Goal: Answer question/provide support

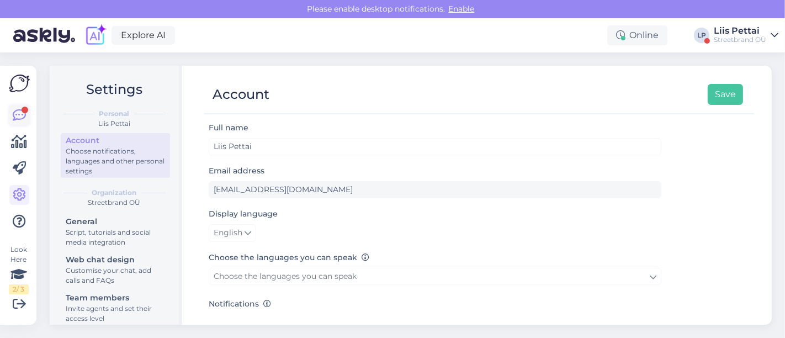
click at [12, 117] on link at bounding box center [19, 115] width 20 height 20
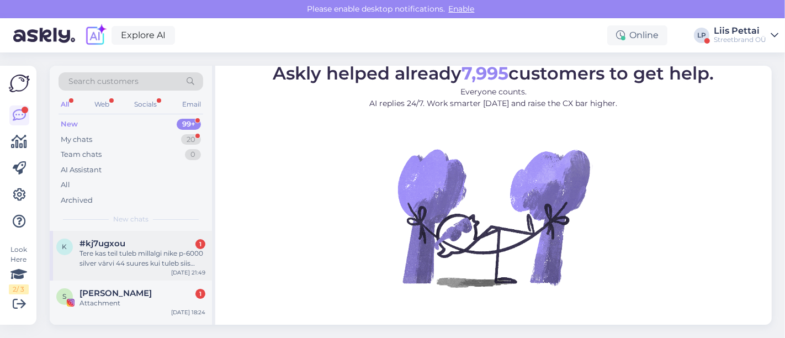
click at [109, 243] on span "#kj7ugxou" at bounding box center [102, 243] width 46 height 10
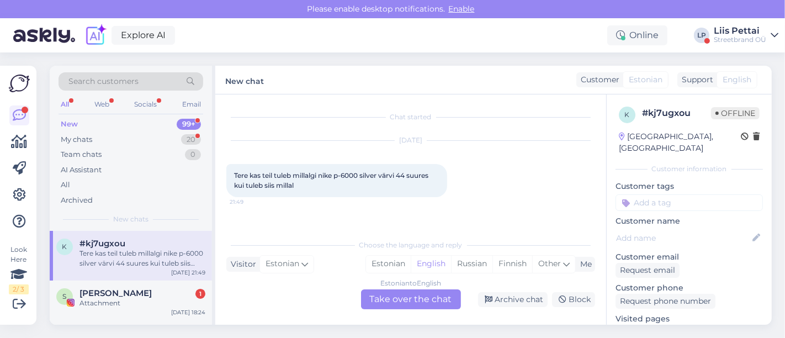
click at [429, 303] on div "Estonian to English Take over the chat" at bounding box center [411, 299] width 100 height 20
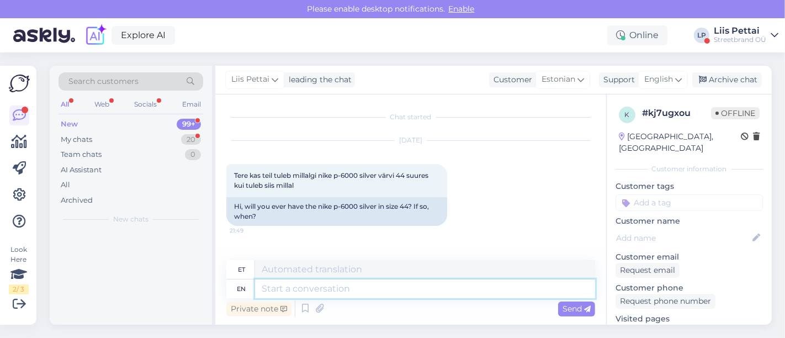
click at [418, 294] on textarea at bounding box center [425, 288] width 340 height 19
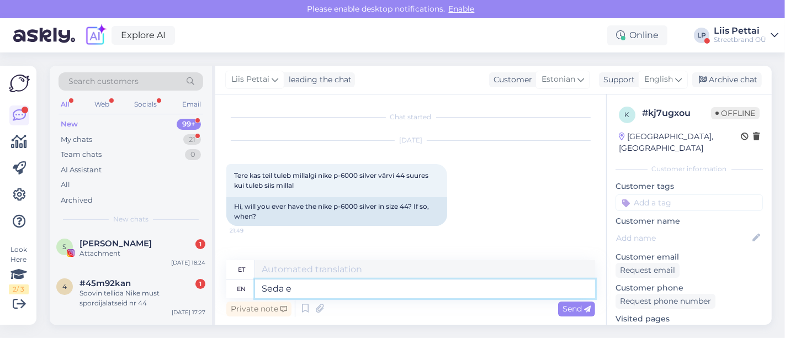
type textarea "Seda ei"
type textarea "Seda"
type textarea "Seda ei ol"
type textarea "Seda ei"
type textarea "[PERSON_NAME] ei ole kindla"
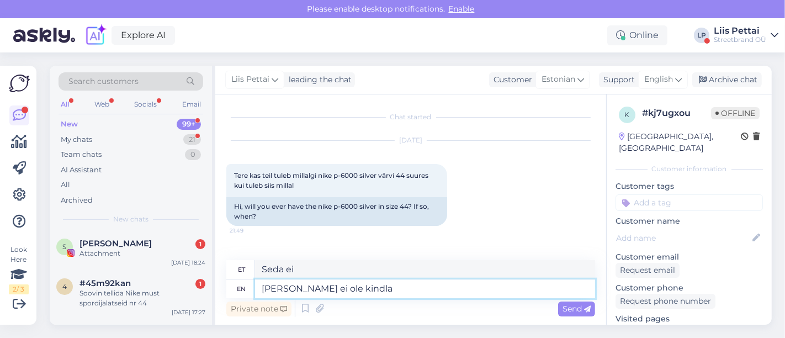
type textarea "Seda ei ole"
type textarea "Seda ei ole kindlasti ka"
type textarea "Seda ei ole kindlustus"
type textarea "Seda ei ole kindlasti kahjuks l"
type textarea "Seda ei ole kindlat kahju"
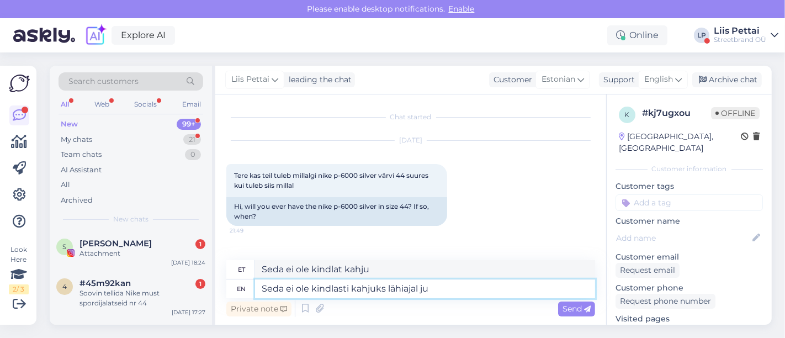
type textarea "Seda ei ole kindlasti kahjuks lähiajal juu"
type textarea "Seda ei ole kindlasti kahjuks läinud"
type textarea "Seda ei ole kindlasti kahjuks lähiajal juurde tu"
type textarea "Seda ei ole kindlasti kahjuks läinud tagasi"
type textarea "Seda ei ole kindlasti kahjuks lähiajal juurde tulems"
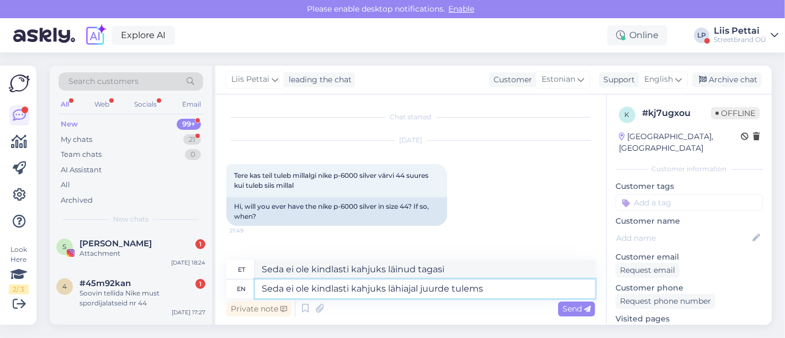
type textarea "Seda ei ole kindlasti kahjuks läinud tagasi tuleb"
type textarea "Seda ei ole kindlasti kahjuks lähiajal juurde tulemas"
type textarea "Seda ei ole kindlasti kahjuks läinud tagasi tulemas"
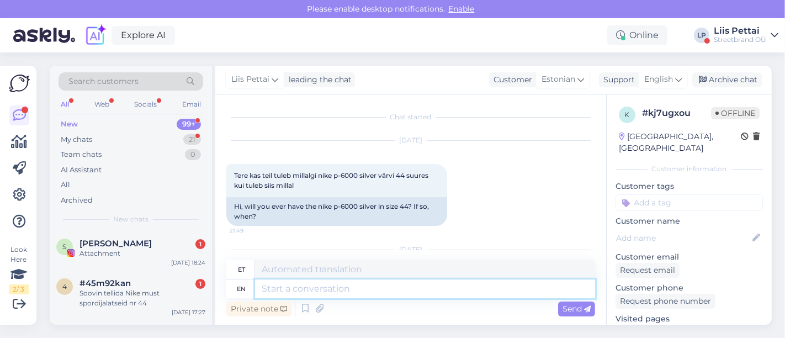
scroll to position [76, 0]
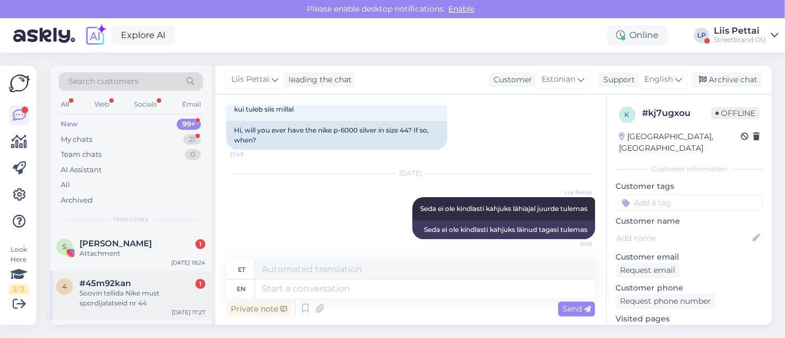
click at [100, 303] on div "Soovin tellida Nike must spordijalatseid nr 44" at bounding box center [142, 298] width 126 height 20
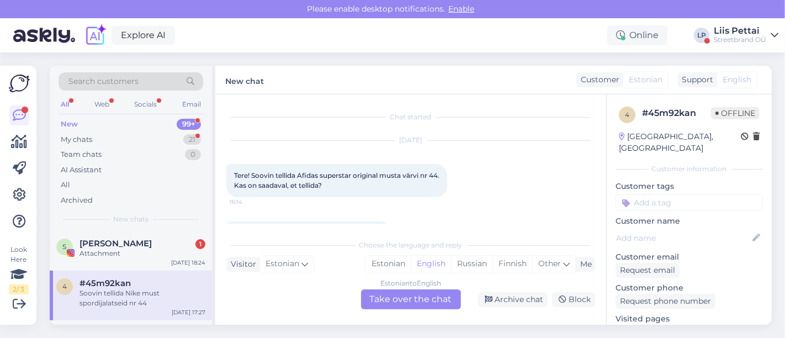
scroll to position [102, 0]
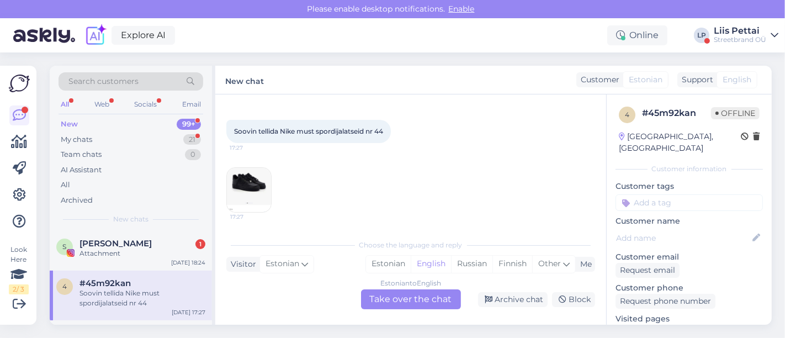
click at [259, 193] on img at bounding box center [249, 190] width 44 height 44
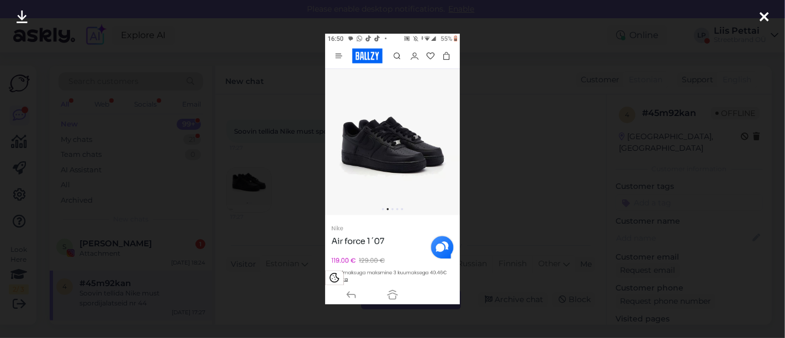
click at [260, 193] on div at bounding box center [392, 169] width 785 height 338
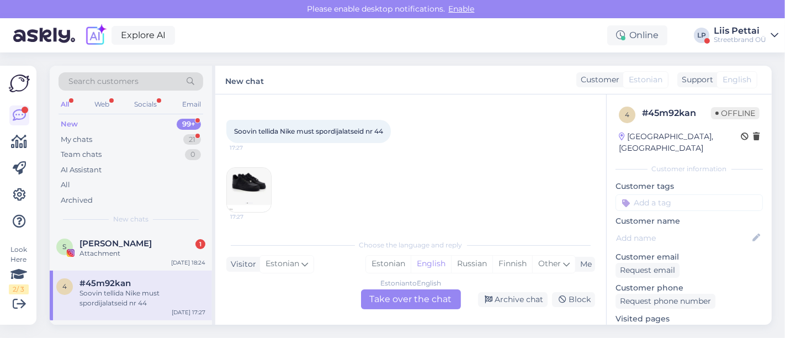
click at [422, 294] on div "Estonian to English Take over the chat" at bounding box center [411, 299] width 100 height 20
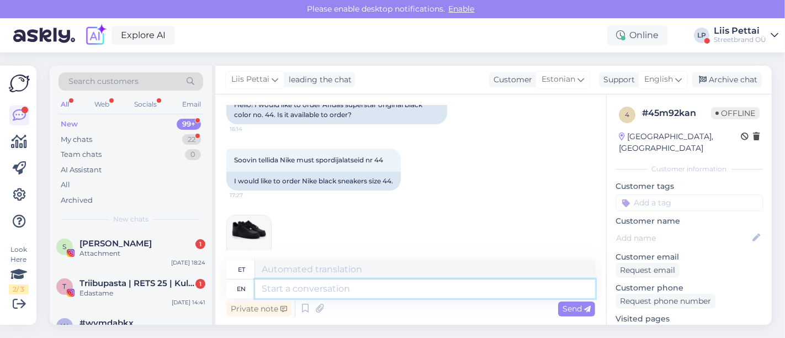
click at [409, 289] on textarea at bounding box center [425, 288] width 340 height 19
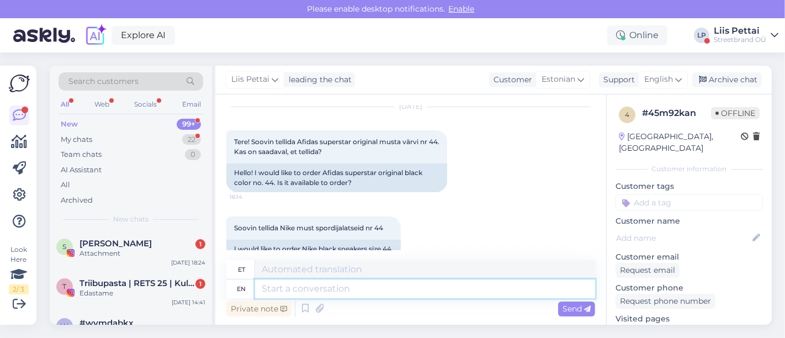
scroll to position [123, 0]
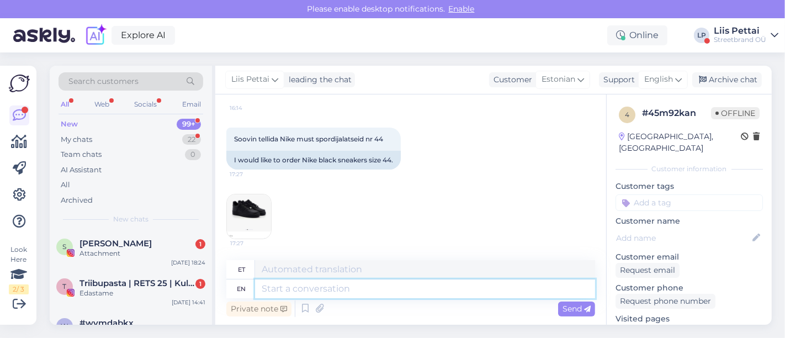
click at [484, 295] on textarea at bounding box center [425, 288] width 340 height 19
type textarea "ja k"
type textarea "jah"
type textarea "ja kuidas me"
type textarea "ja kuidas"
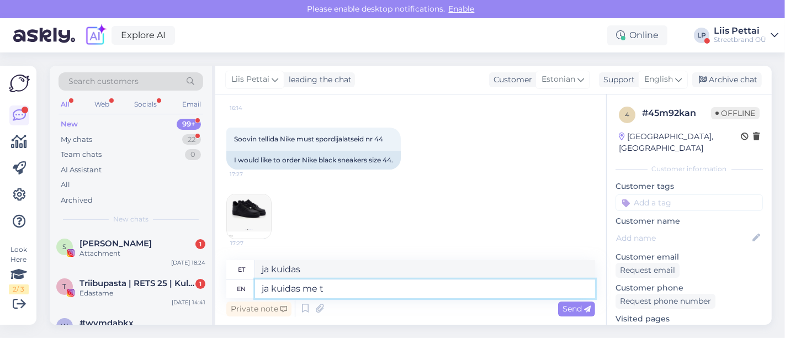
type textarea "ja kuidas me te"
type textarea "ja kuidas ma"
type textarea "ja kuidas me teid a"
type textarea "ja kuidas ma teid"
type textarea "ja kuidas me teid aidata sel"
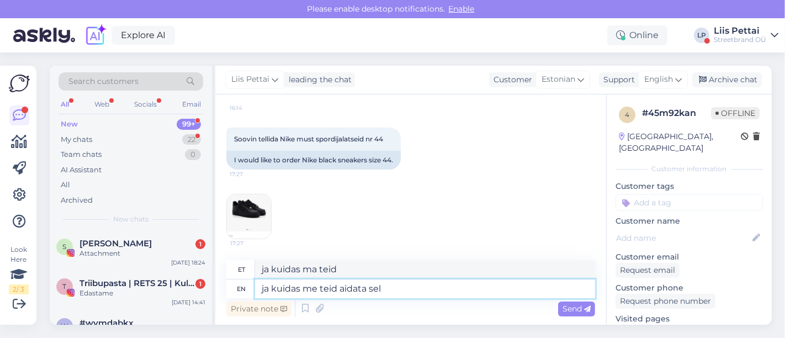
type textarea "ja kuidas me teid aitasime"
type textarea "ja kuidas me teid aidata selles sa"
type textarea "ja kuidas mind teid aidata"
type textarea "ja kuidas me teid aidata selles saame?"
type textarea "ja kuidas me teid aidata saame?"
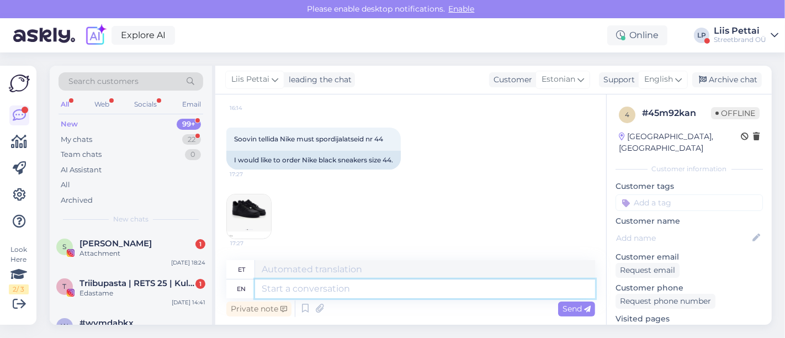
scroll to position [212, 0]
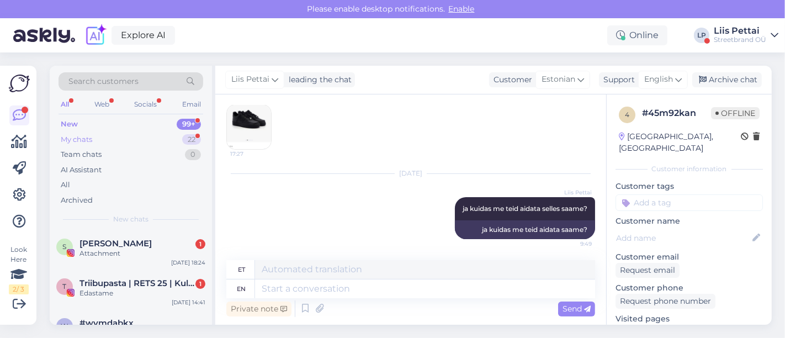
click at [109, 144] on div "My chats 22" at bounding box center [130, 139] width 145 height 15
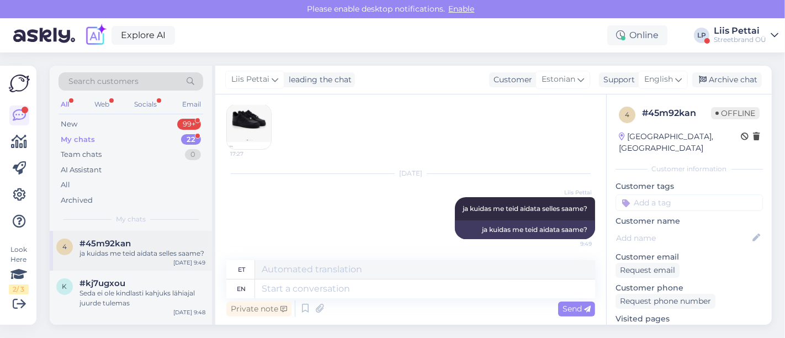
click at [126, 249] on div "ja kuidas me teid aidata selles saame?" at bounding box center [142, 253] width 126 height 10
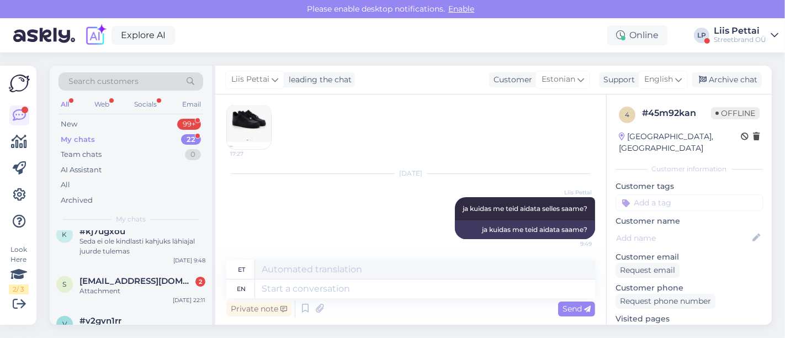
scroll to position [73, 0]
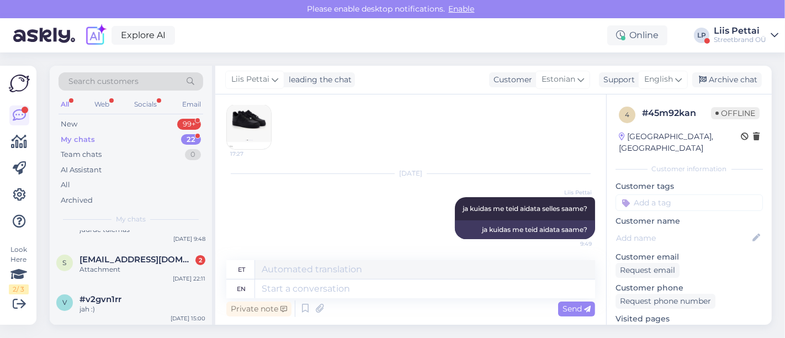
click at [126, 249] on div "s [EMAIL_ADDRESS][DOMAIN_NAME] 2 Attachment [DATE] 22:11" at bounding box center [131, 267] width 162 height 40
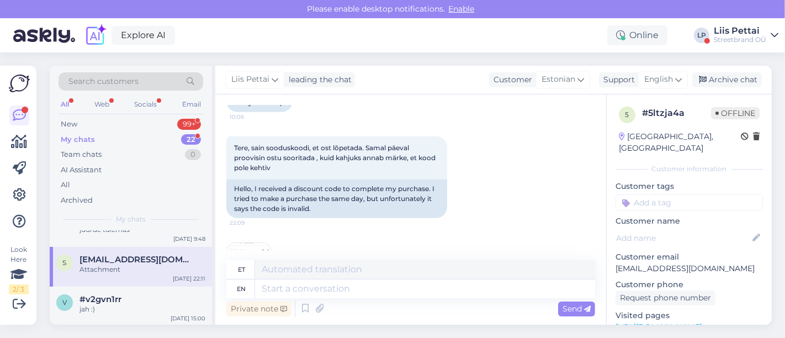
scroll to position [816, 0]
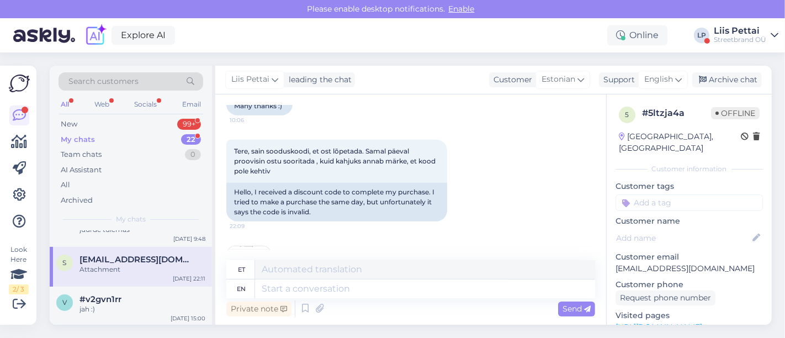
click at [606, 242] on div "5 # 5ltzja4a Offline [GEOGRAPHIC_DATA], [GEOGRAPHIC_DATA] Customer information …" at bounding box center [689, 209] width 166 height 230
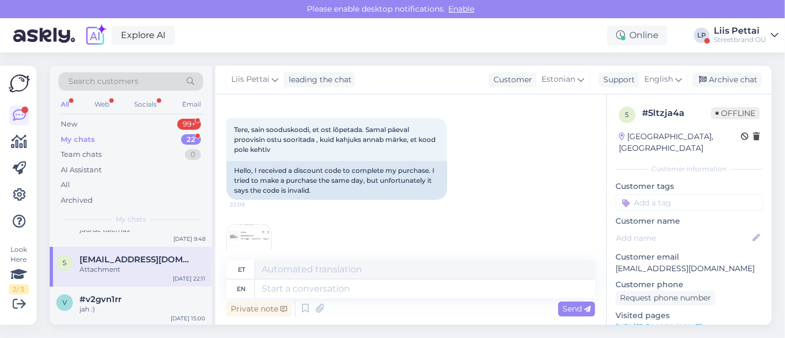
scroll to position [840, 0]
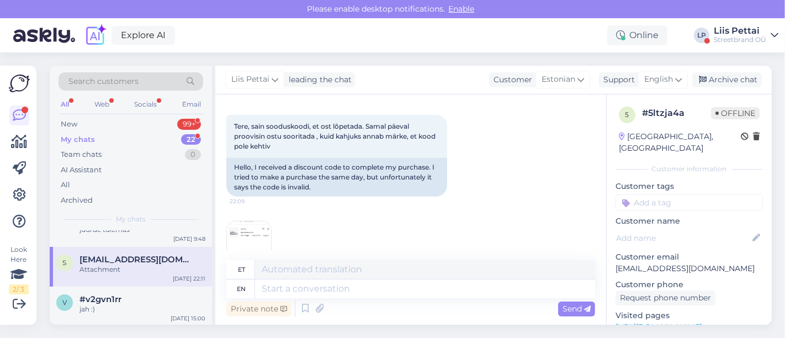
click at [265, 221] on img at bounding box center [249, 243] width 44 height 44
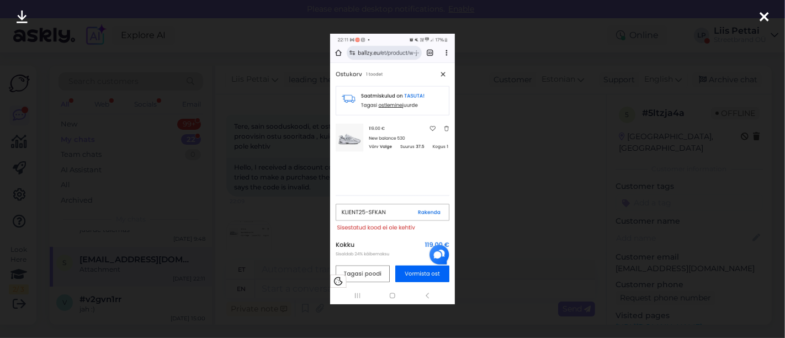
click at [265, 218] on div at bounding box center [392, 169] width 785 height 338
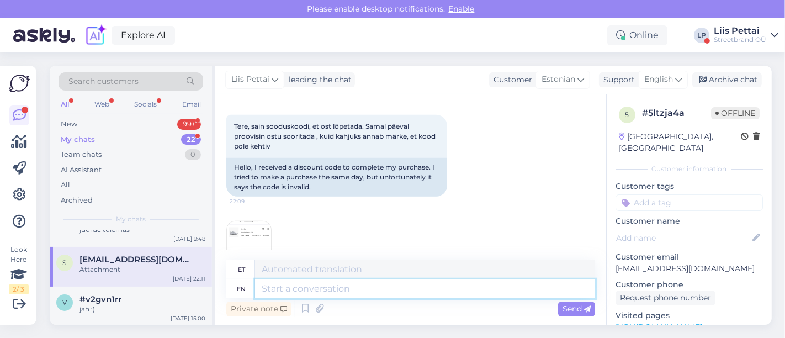
click at [307, 294] on textarea at bounding box center [425, 288] width 340 height 19
type textarea "olete sis"
type textarea "olete"
type textarea "olete sisselogitud ja"
type textarea "olete sisselogitud"
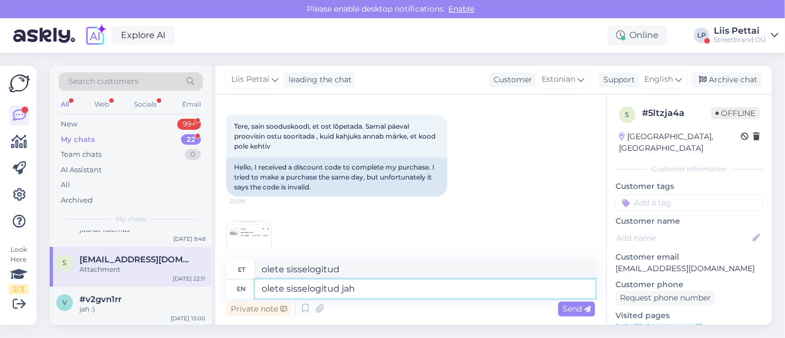
type textarea "olete sisselogitud jah?"
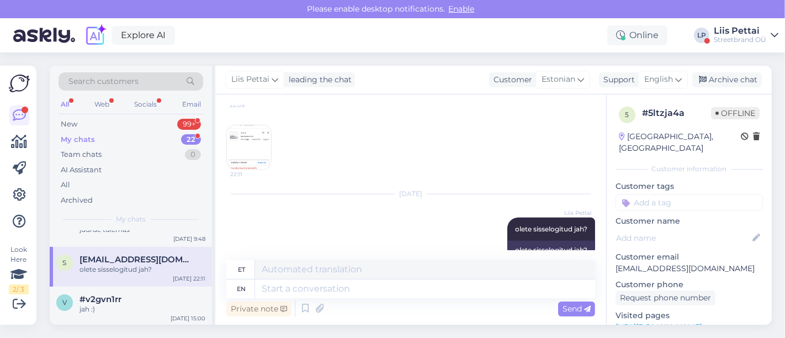
click at [706, 34] on div "Liis Pettai" at bounding box center [739, 30] width 52 height 9
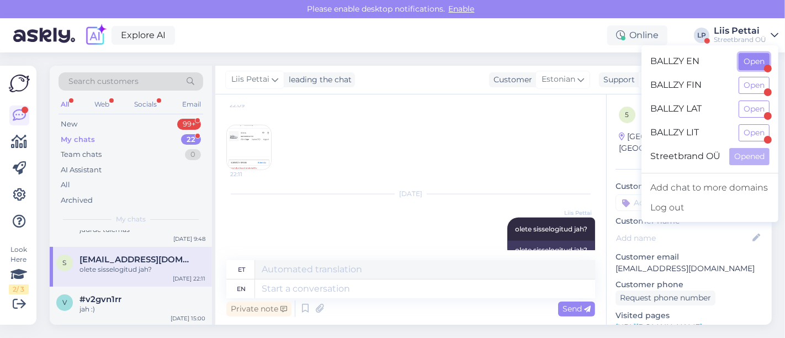
click at [706, 56] on button "Open" at bounding box center [753, 61] width 31 height 17
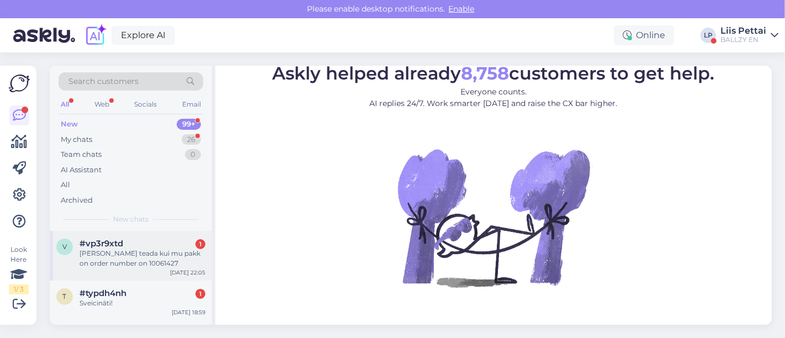
click at [101, 246] on span "#vp3r9xtd" at bounding box center [101, 243] width 44 height 10
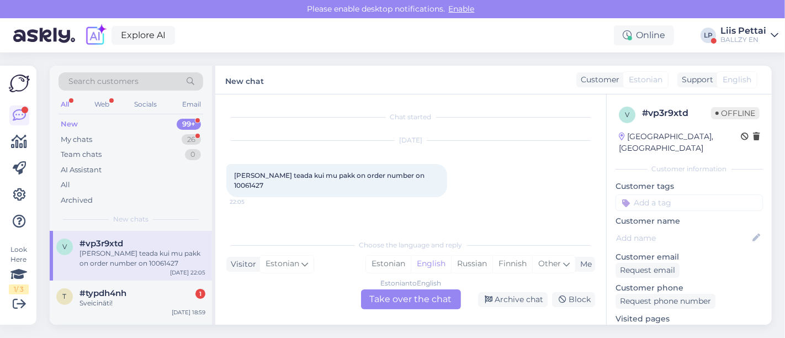
click at [404, 291] on div "Estonian to English Take over the chat" at bounding box center [411, 299] width 100 height 20
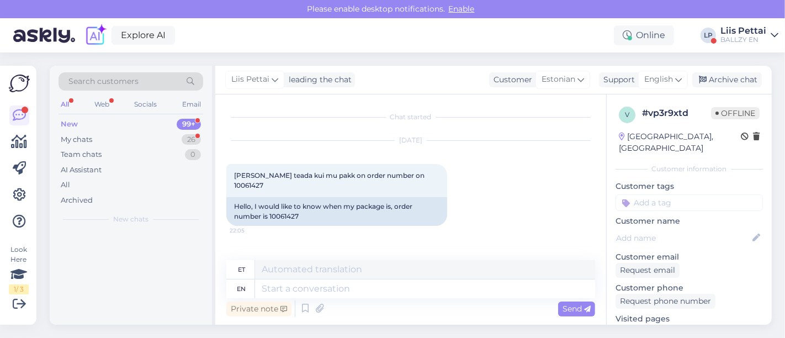
click at [392, 299] on div "Private note Send" at bounding box center [410, 308] width 369 height 21
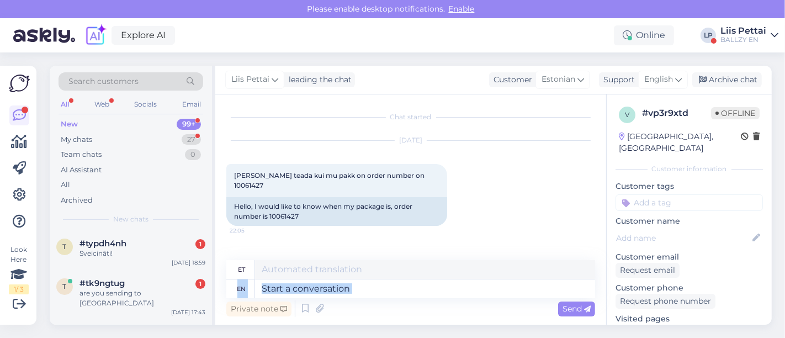
drag, startPoint x: 391, startPoint y: 298, endPoint x: 388, endPoint y: 292, distance: 6.2
click at [388, 292] on div "et en Private note Send" at bounding box center [410, 289] width 369 height 59
click at [388, 292] on textarea at bounding box center [425, 288] width 340 height 19
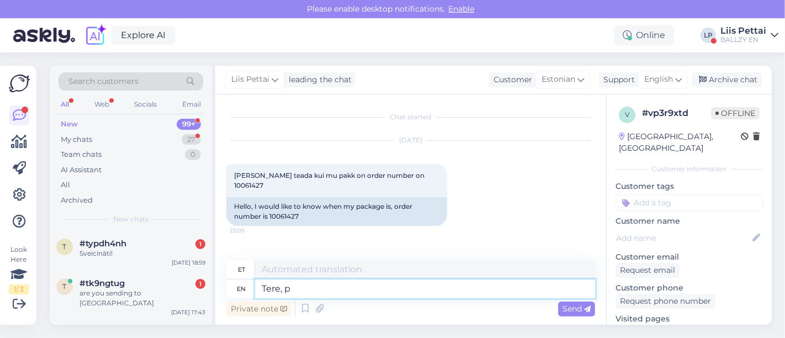
type textarea "Tere, [GEOGRAPHIC_DATA]"
type textarea "Tere,"
type textarea "Tere, pakke s"
type textarea "Tere, pakk"
type textarea "Tere, pakke saadame v"
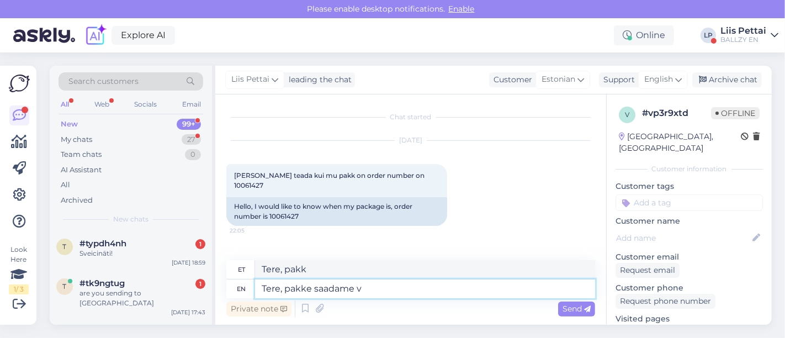
type textarea "Tere, pakun sulle"
type textarea "Tere, pakke saadame välja 2-"
type textarea "Tere, pakk saadame välja"
type textarea "Tere, pakke saadame välja 2-7 t"
type textarea "Tere, pakke saadame välja 2-7"
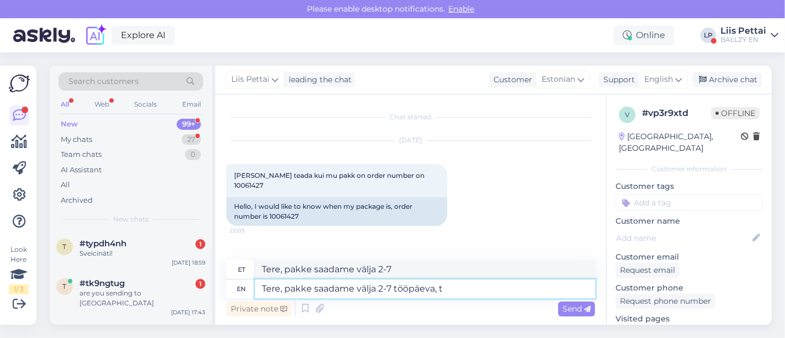
type textarea "Tere, pakke saadame välja 2-7 tööpäeva, te"
type textarea "Tere, pakke saadame välja 2-7 tööpäeva,"
type textarea "Tere, pakke saadame välja 2-7 tööpäeva, teie te"
type textarea "Tere, pakke saadame välja 2-7 tööpäeva, teie"
type textarea "Tere, pakke saadame välja 2-7 tööpäeva, teie tellimuse k"
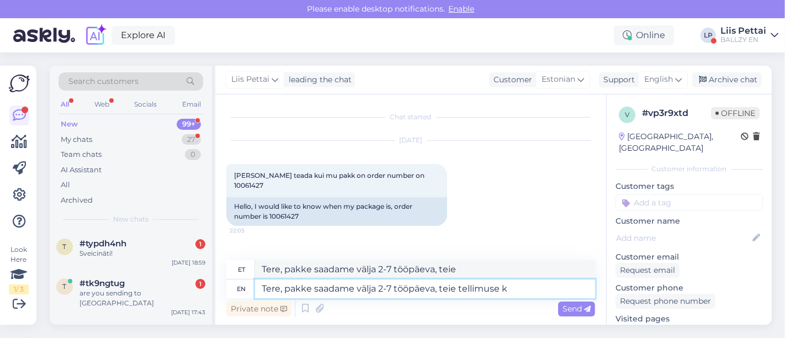
type textarea "Tere, pakke saadame välja 2-7 tööpäeva, teie tellimuse"
type textarea "Tere, pakke saadame välja 2-7 tööpäeva, teie tellimuse kinnituses on"
type textarea "Tere, pakke saadame välja 2-7 tööpäeva, teie tellimuse kinnituses"
type textarea "Tere, pakke saadame välja 2-7 tööpäeva, teie tellimuse kinnituses on ka"
type textarea "Tere, pakke saadame välja 2-7 tööpäeva, teie tellimuse kinnituses on"
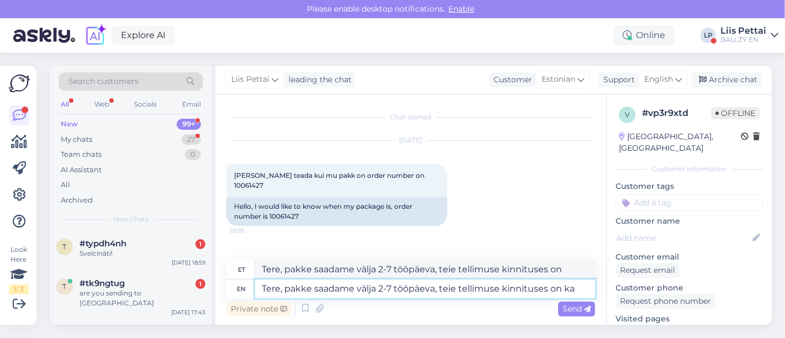
type textarea "Tere, pakke saadame välja 2-7 tööpäeva, teie tellimuse kinnituses on ka"
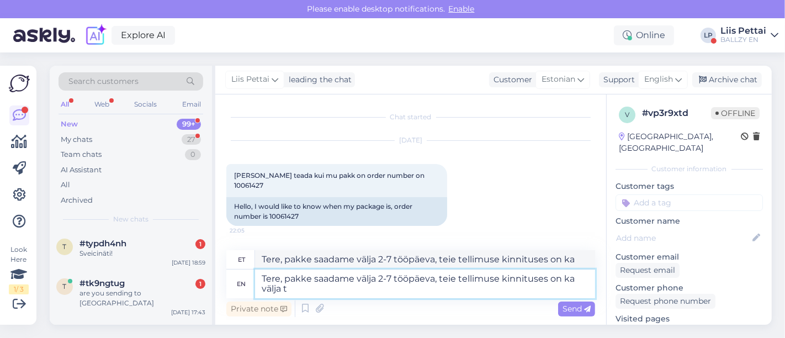
type textarea "Tere, pakke saadame välja 2-7 tööpäeva, teie tellimuse kinnituses on ka välja to"
type textarea "Tere, pakke saadame välja 2-7 tööpäeva, teie tellimuse kinnituses on ka välja"
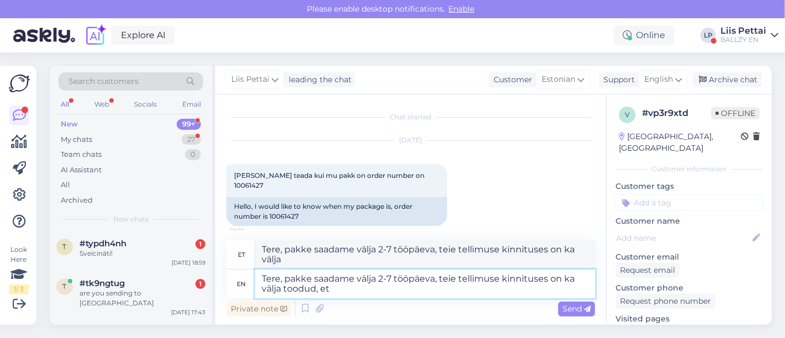
type textarea "Tere, pakke saadame välja 2-7 tööpäeva, teie tellimuse kinnituses on ka välja t…"
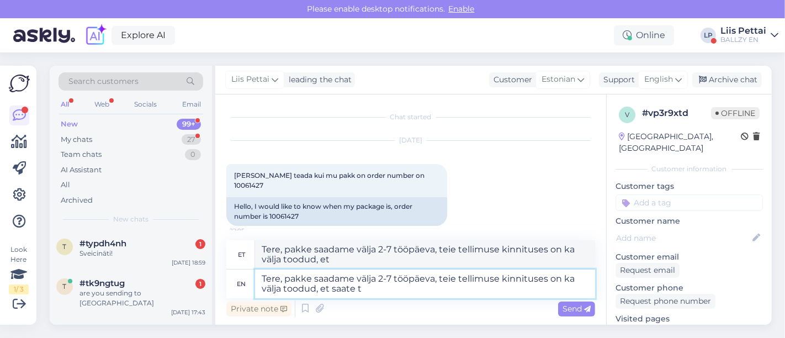
type textarea "Tere, pakke saadame välja 2-7 tööpäeva, teie tellimuse kinnituses on ka välja t…"
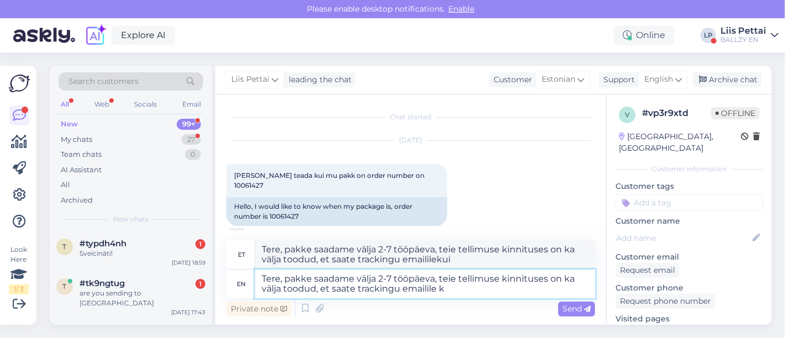
type textarea "Tere, pakke saadame välja 2-7 tööpäeva, teie tellimuse kinnituses on ka välja t…"
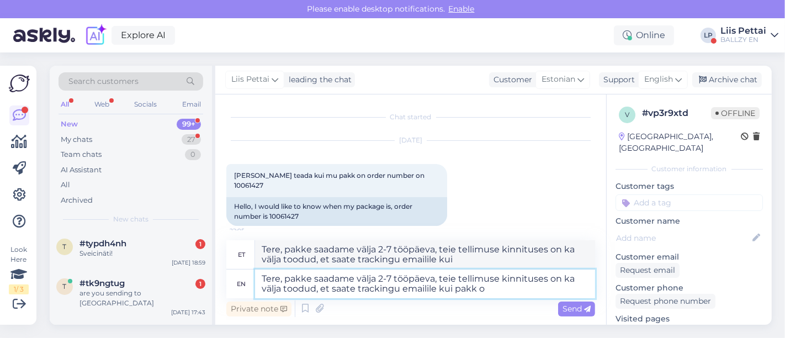
type textarea "Tere, pakke saadame välja 2-7 tööpäeva, teie tellimuse kinnituses on ka välja t…"
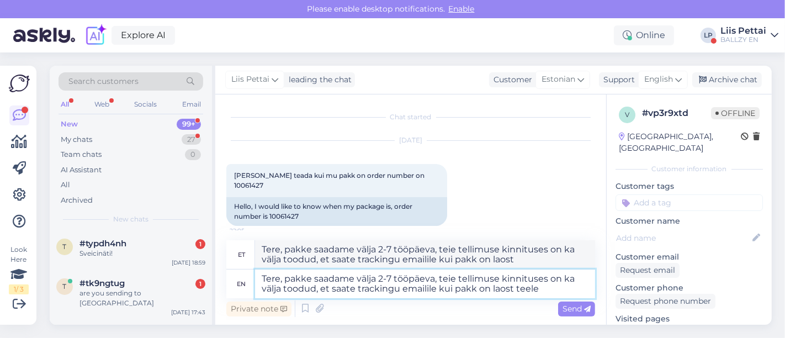
type textarea "Tere, pakke saadame välja 2-7 tööpäeva, teie tellimuse kinnituses on ka välja t…"
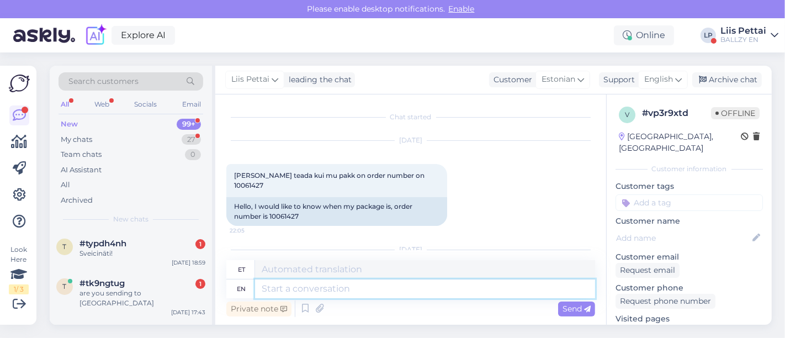
scroll to position [116, 0]
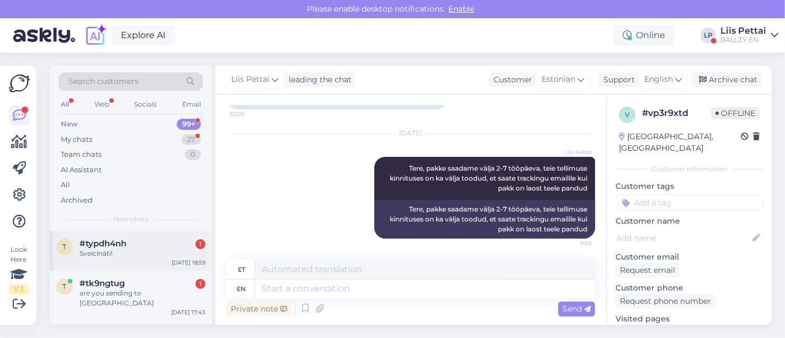
click at [131, 246] on div "#typdh4nh 1" at bounding box center [142, 243] width 126 height 10
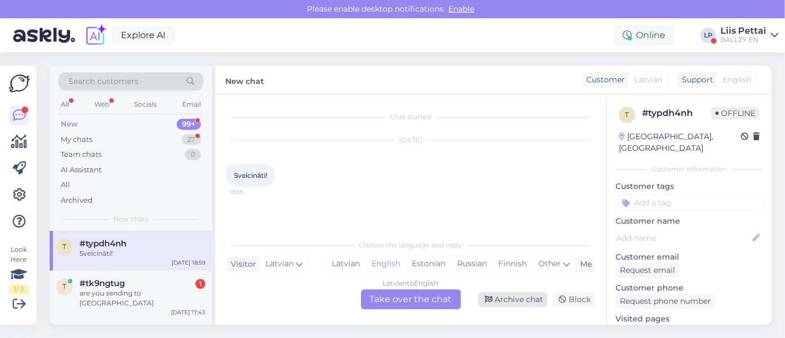
click at [513, 301] on div "Archive chat" at bounding box center [513, 299] width 70 height 15
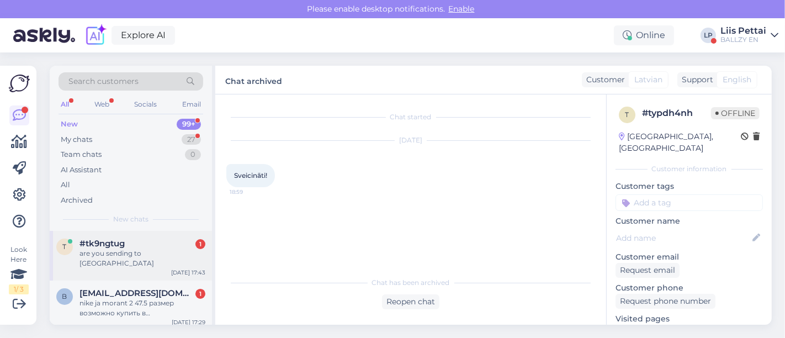
click at [144, 253] on div "are you sending to [GEOGRAPHIC_DATA]" at bounding box center [142, 258] width 126 height 20
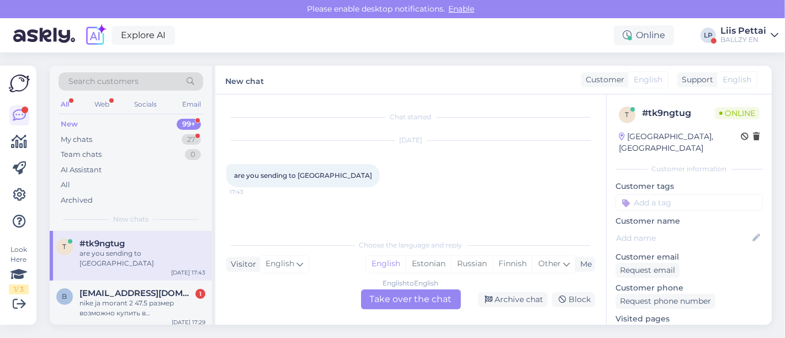
click at [443, 303] on div "English to English Take over the chat" at bounding box center [411, 299] width 100 height 20
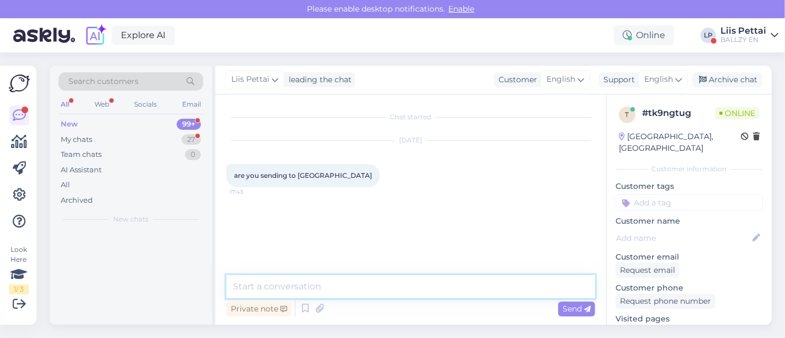
click at [406, 287] on textarea at bounding box center [410, 286] width 369 height 23
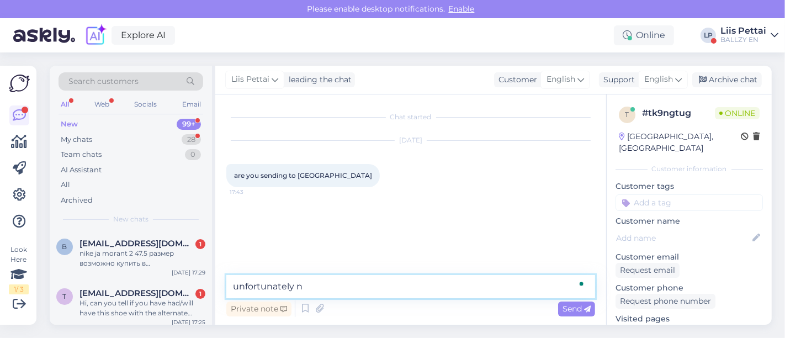
type textarea "unfortunately no"
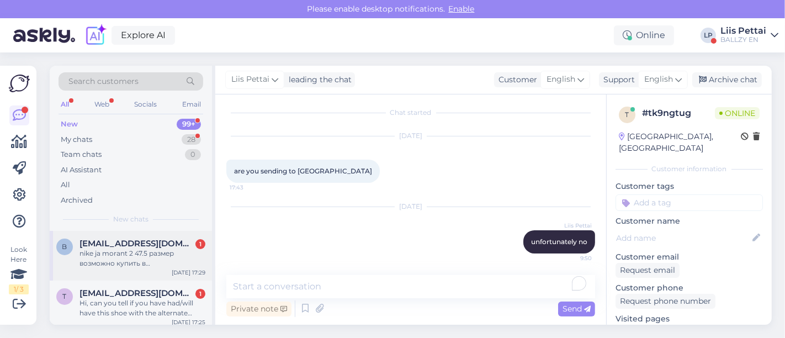
click at [102, 260] on div "nike ja morant 2 47.5 размер возможно купить в [GEOGRAPHIC_DATA]?" at bounding box center [142, 258] width 126 height 20
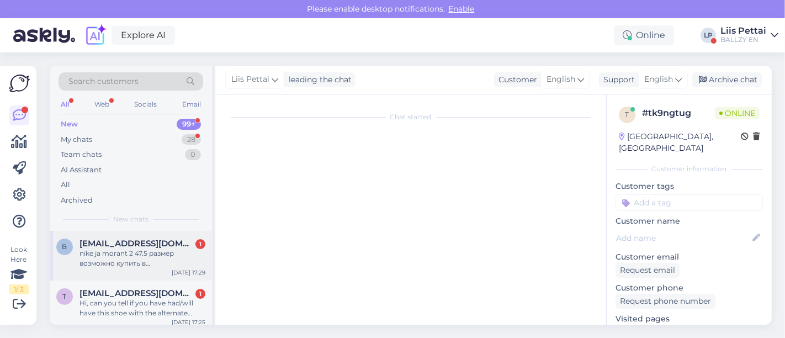
scroll to position [0, 0]
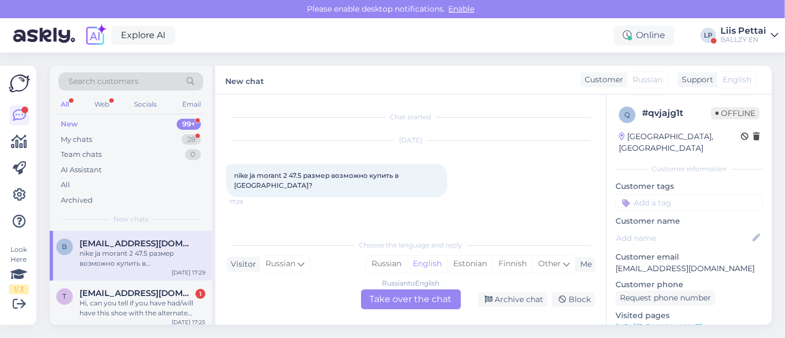
click at [402, 297] on div "Russian to English Take over the chat" at bounding box center [411, 299] width 100 height 20
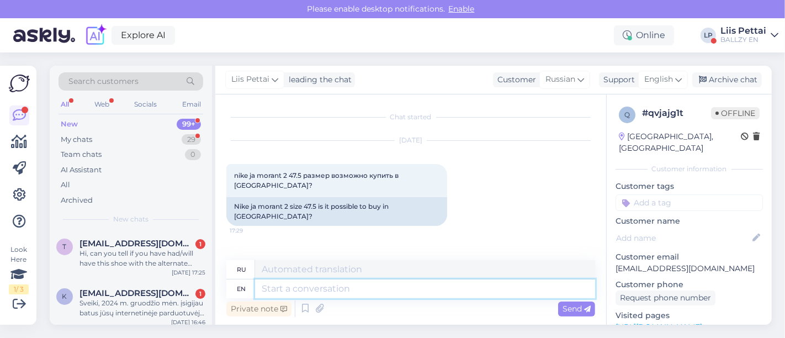
click at [377, 290] on textarea at bounding box center [425, 288] width 340 height 19
type textarea "you c"
type textarea "ты"
type textarea "you can s"
type textarea "ты можешь"
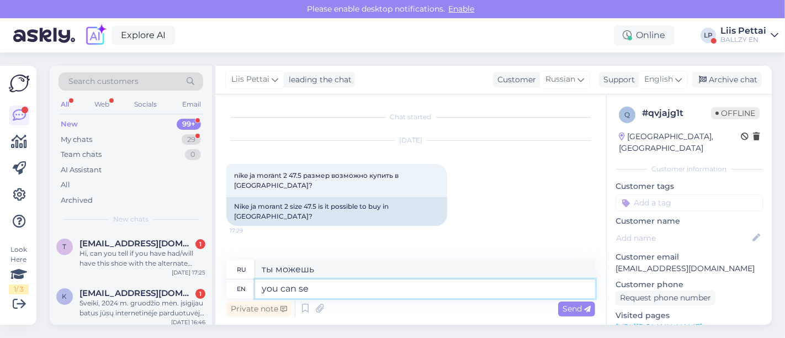
type textarea "you can se"
type textarea "вы можете увидеть"
type textarea "you can see"
type textarea "вы можете видеть"
type textarea "you can see all t"
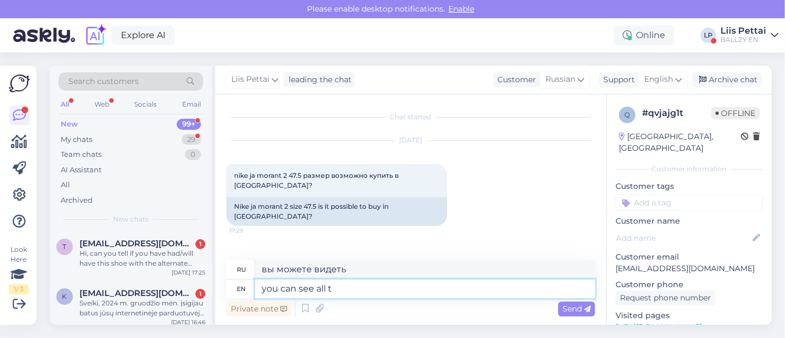
type textarea "вы можете увидеть все"
type textarea "you can see"
type textarea "вы можете видеть"
type textarea "you can see under a"
type textarea "вы можете увидеть ниже"
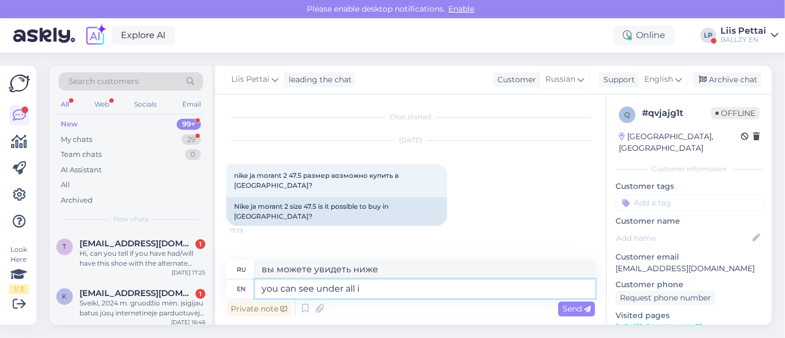
type textarea "you can see under all it"
type textarea "вы можете видеть под всеми"
type textarea "you can see under all items- a"
type textarea "вы можете увидеть под всеми пунктами-"
type textarea "you can see under all items- availabilty"
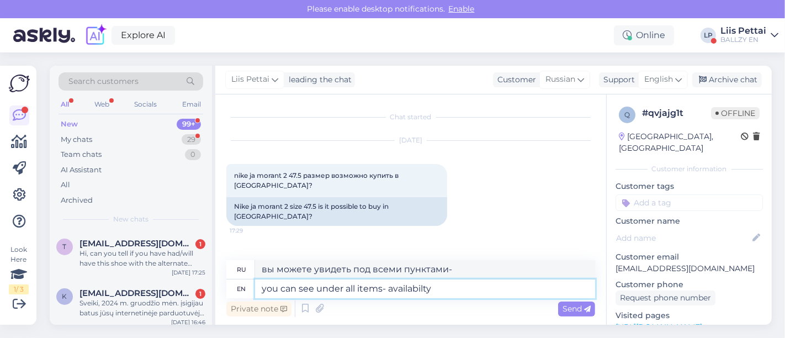
type textarea "вы можете увидеть под всеми товарами наличие"
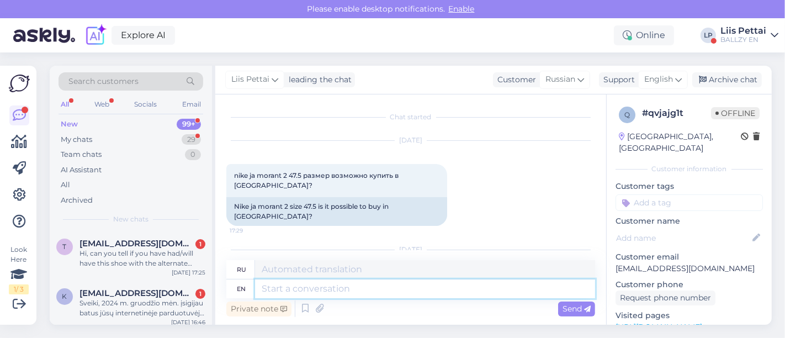
scroll to position [66, 0]
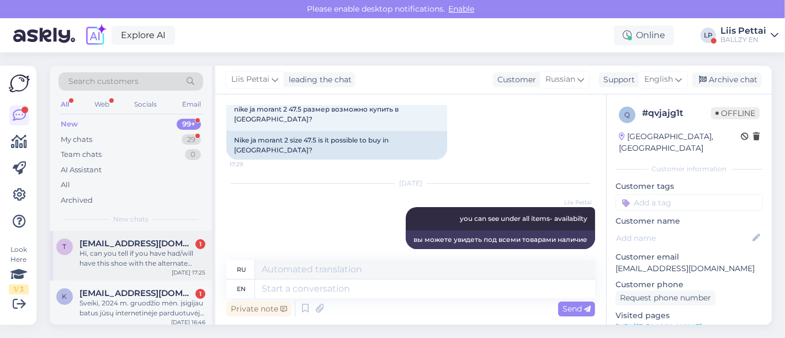
click at [140, 241] on span "[EMAIL_ADDRESS][DOMAIN_NAME]" at bounding box center [136, 243] width 115 height 10
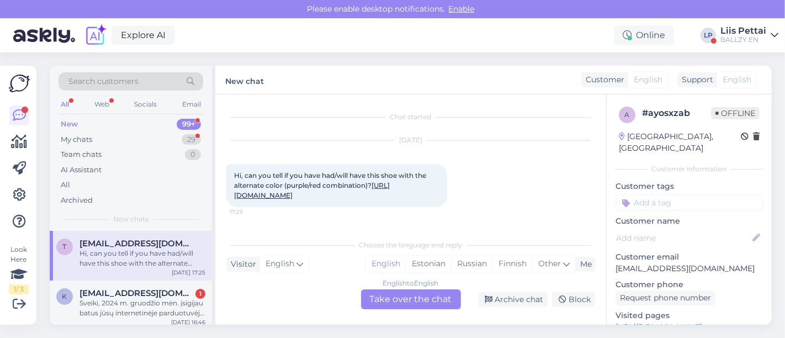
click at [438, 297] on div "English to English Take over the chat" at bounding box center [411, 299] width 100 height 20
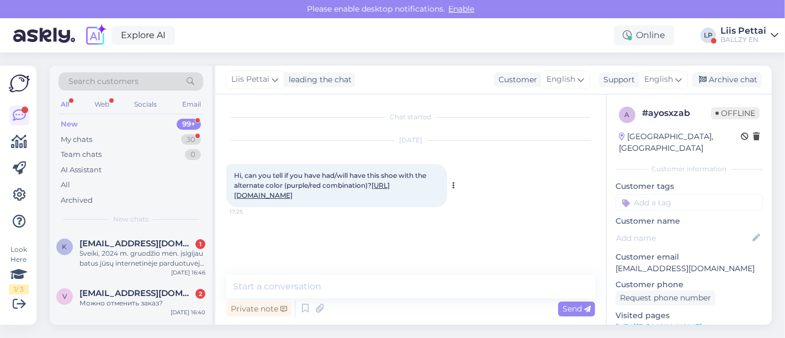
click at [384, 196] on link "[URL][DOMAIN_NAME]" at bounding box center [312, 190] width 156 height 18
click at [365, 291] on textarea at bounding box center [410, 286] width 369 height 23
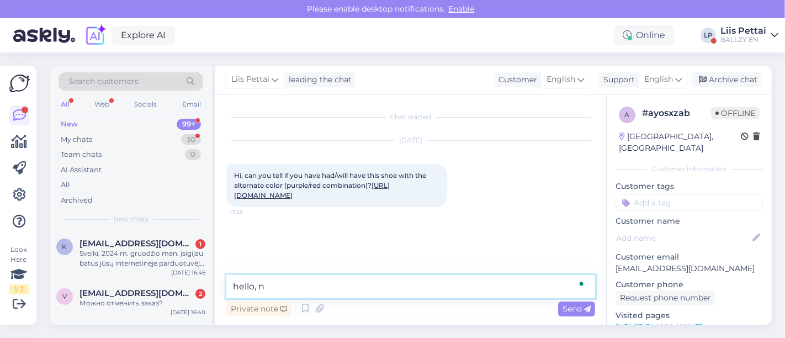
type textarea "hello, no"
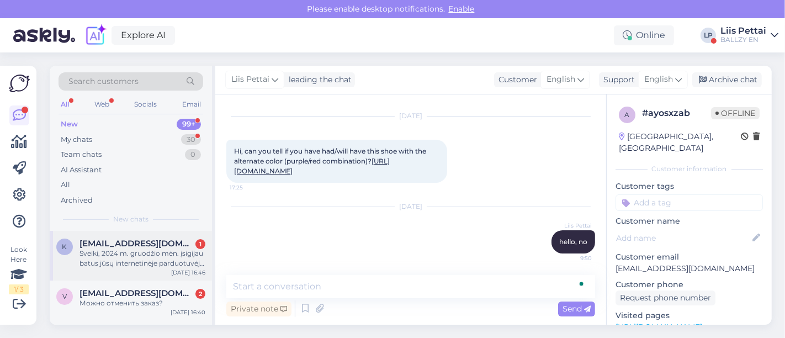
click at [159, 245] on span "[EMAIL_ADDRESS][DOMAIN_NAME]" at bounding box center [136, 243] width 115 height 10
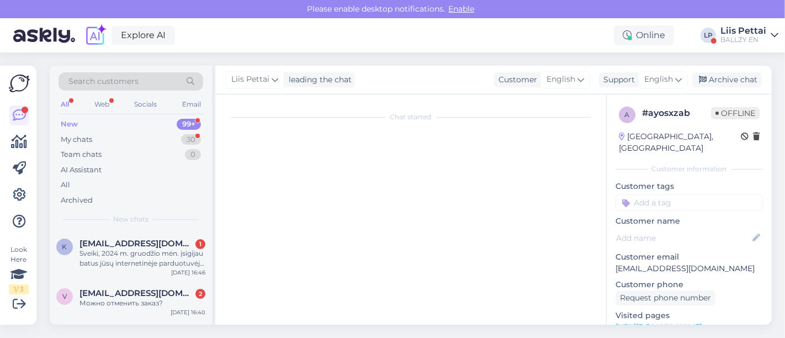
scroll to position [23, 0]
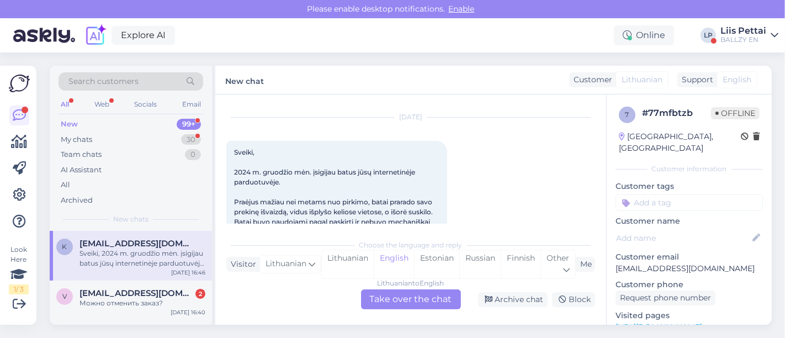
click at [386, 294] on div "Lithuanian to English Take over the chat" at bounding box center [411, 299] width 100 height 20
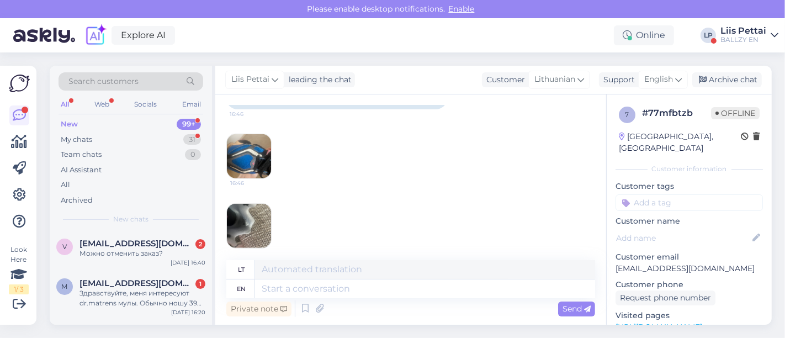
scroll to position [599, 0]
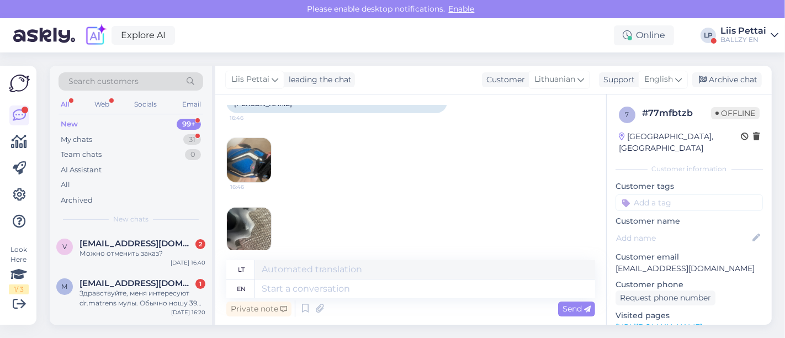
click at [247, 163] on img at bounding box center [249, 160] width 44 height 44
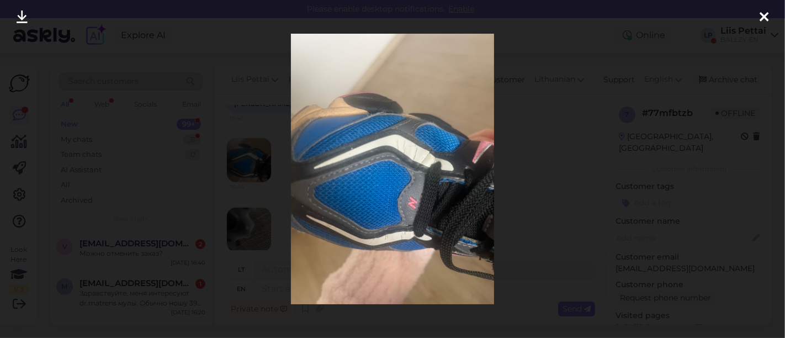
click at [530, 210] on div at bounding box center [392, 169] width 785 height 338
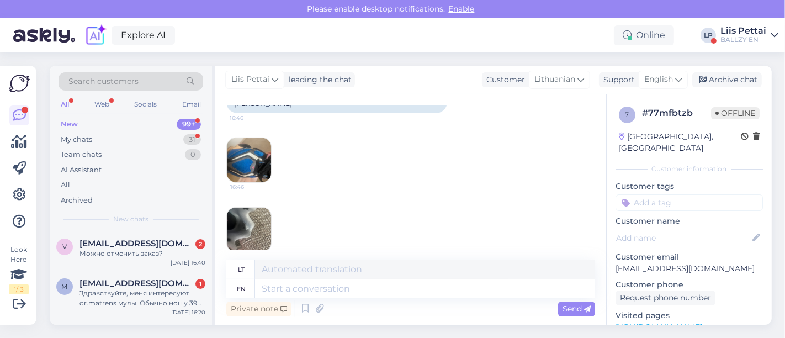
click at [254, 216] on img at bounding box center [249, 229] width 44 height 44
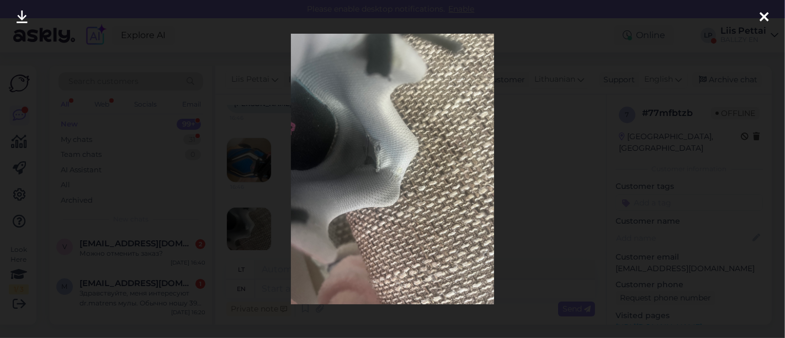
drag, startPoint x: 539, startPoint y: 203, endPoint x: 348, endPoint y: 215, distance: 191.9
click at [537, 205] on div at bounding box center [392, 169] width 785 height 338
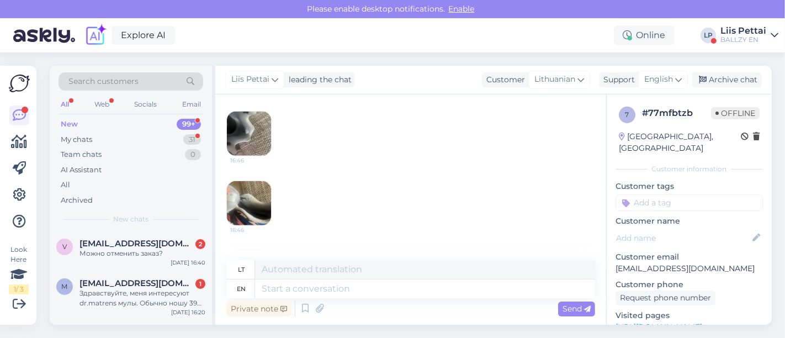
scroll to position [709, 0]
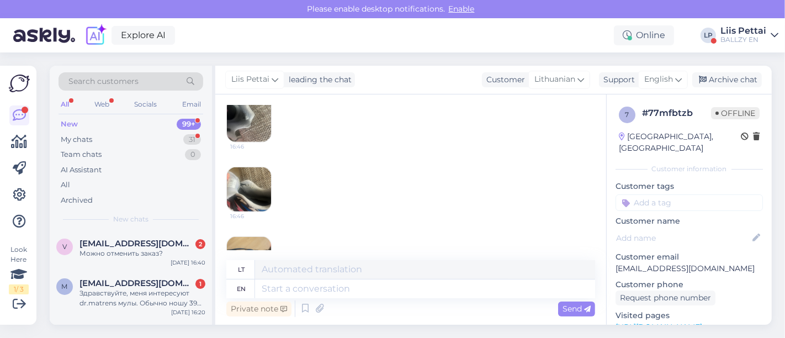
click at [246, 200] on img at bounding box center [249, 189] width 44 height 44
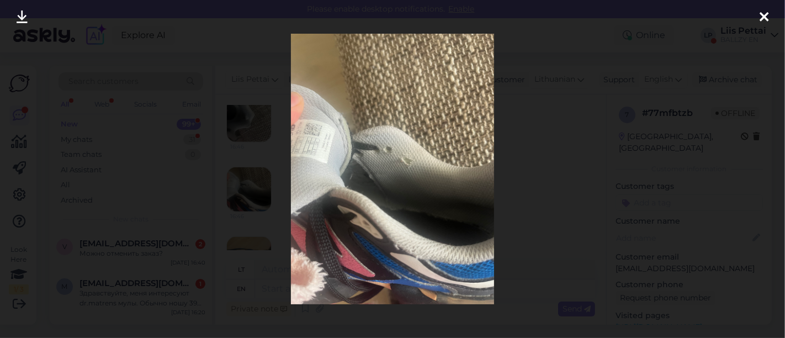
click at [253, 240] on div at bounding box center [392, 169] width 785 height 338
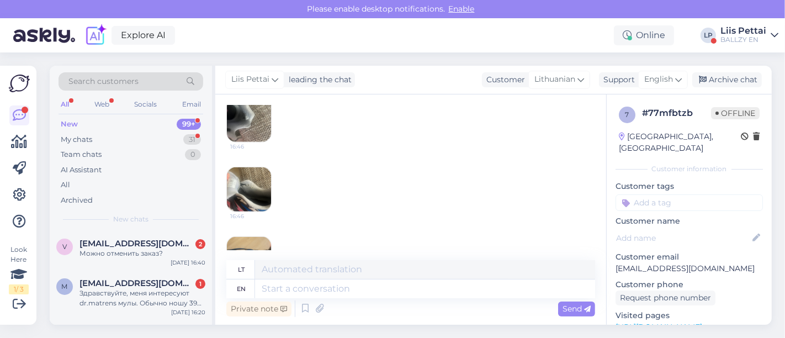
click at [246, 245] on img at bounding box center [249, 259] width 44 height 44
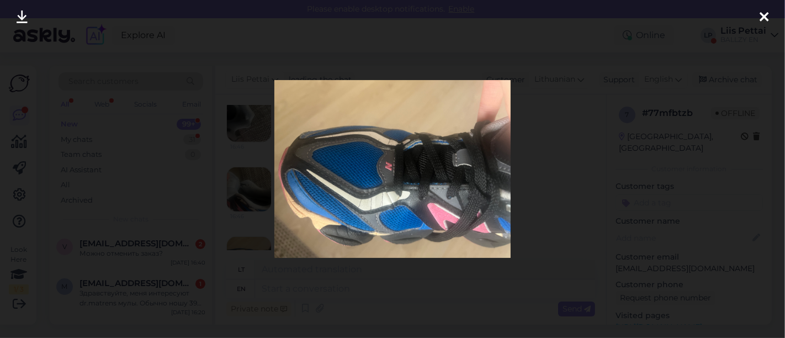
click at [246, 243] on div at bounding box center [392, 169] width 785 height 338
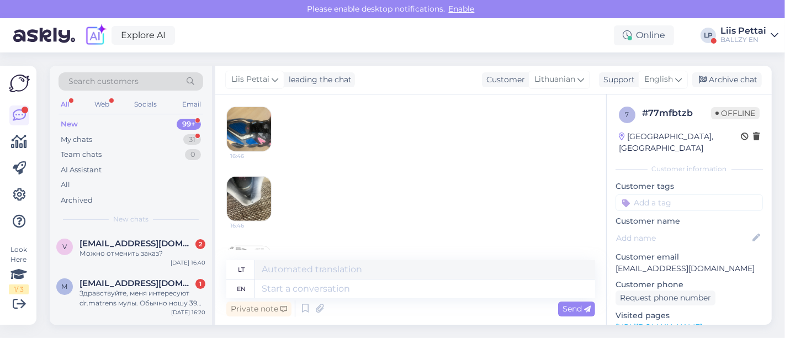
scroll to position [887, 0]
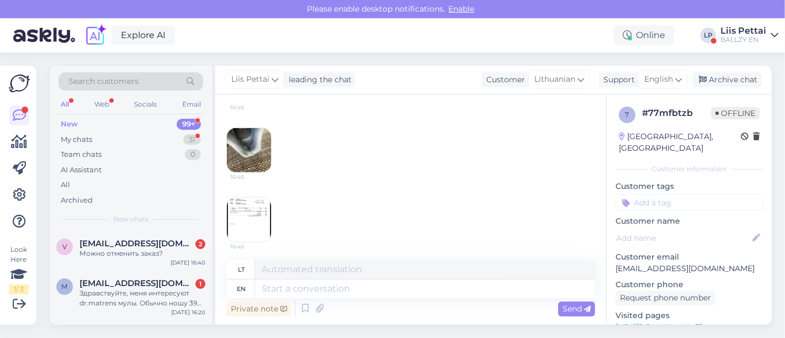
click at [228, 232] on img at bounding box center [249, 220] width 44 height 44
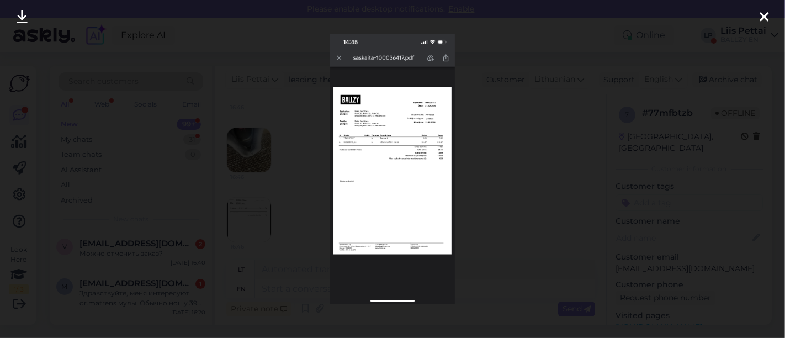
click at [253, 241] on div at bounding box center [392, 169] width 785 height 338
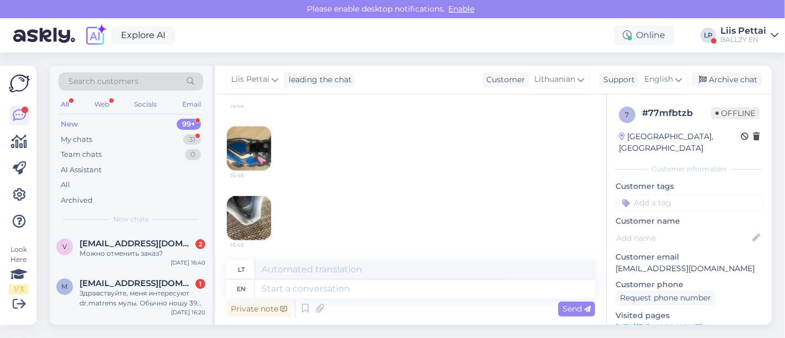
scroll to position [899, 0]
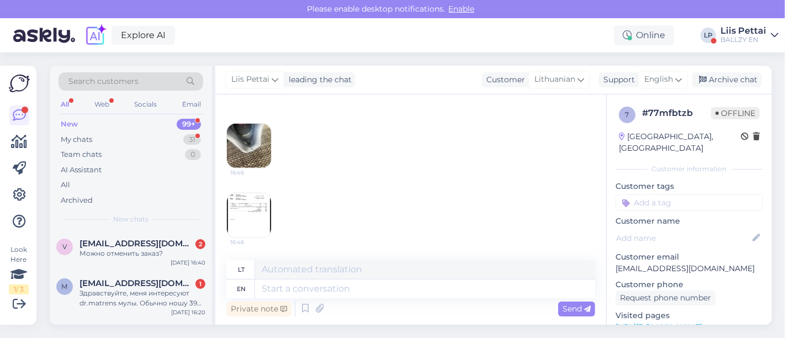
click at [490, 298] on div "Private note Send" at bounding box center [410, 308] width 369 height 21
click at [490, 291] on textarea at bounding box center [425, 288] width 340 height 19
type textarea "Hello, c"
type textarea "Sveiki,"
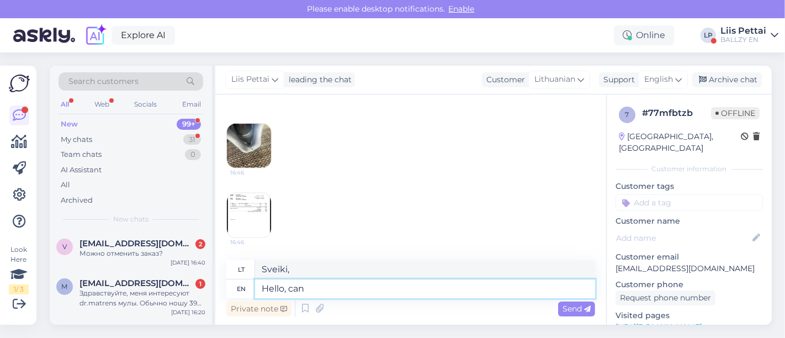
type textarea "Hello, can y"
type textarea "Sveiki, gali"
type textarea "Hello, can yoy pl"
type textarea "Sveiki, ar galite?"
type textarea "Hello, can you p"
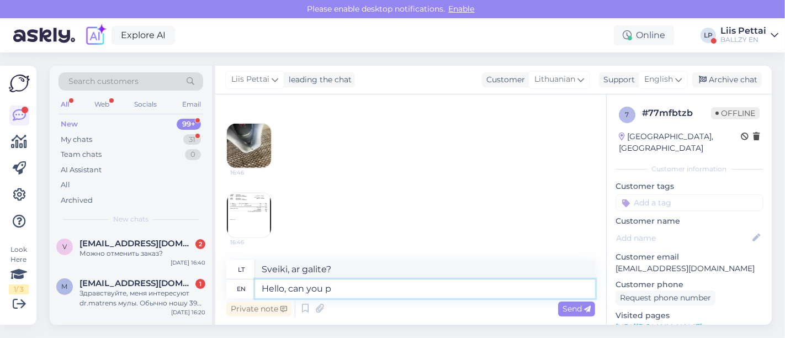
type textarea "Sveiki, ar galite"
type textarea "Hello, can you please"
type textarea "Sveiki, ar galėtumėte"
type textarea "Hello, can you please end al"
type textarea "Sveiki, gal galėtumėte užbaigti?"
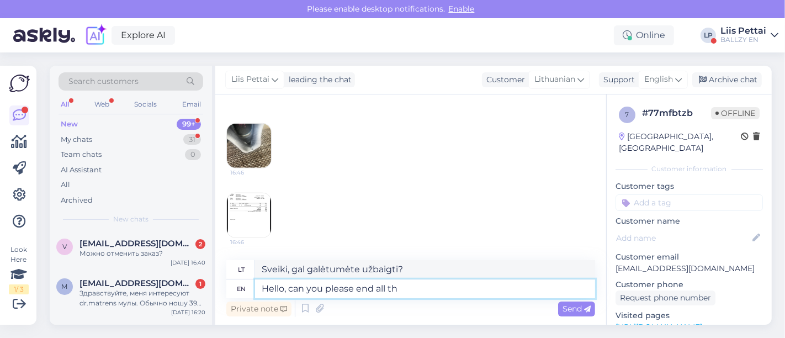
type textarea "Hello, can you please end all the"
type textarea "Sveiki, gal galėtumėte viską užbaigti?"
type textarea "Hello, can you please end all the pictures and"
type textarea "Sveiki, gal galėtumėte užbaigti visas nuotraukas?"
type textarea "Hello, can you please end all the pictures and inf"
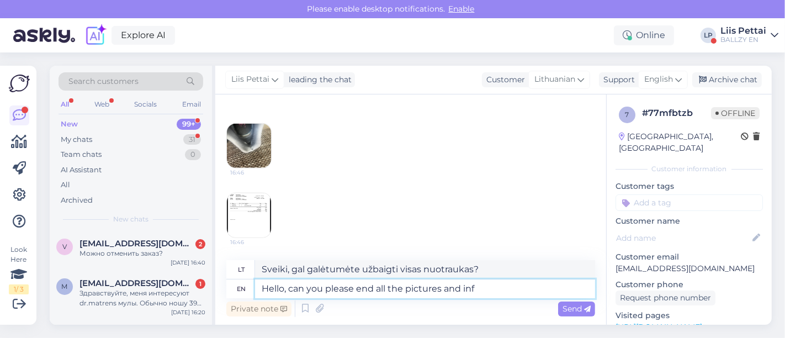
type textarea "Sveiki, ar galėtumėte užbaigti visas nuotraukas ir"
type textarea "Hello, can you please end all the pictures and information t"
type textarea "Sveiki, gal galėtumėte užbaigti visas nuotraukas ir informaciją?"
type textarea "Hello, can you please end all the pictures and information to klienditugi"
type textarea "Sveiki, ar galėtumėte užbaigti visas nuotraukas ir informaciją, skirtą „kliendi…"
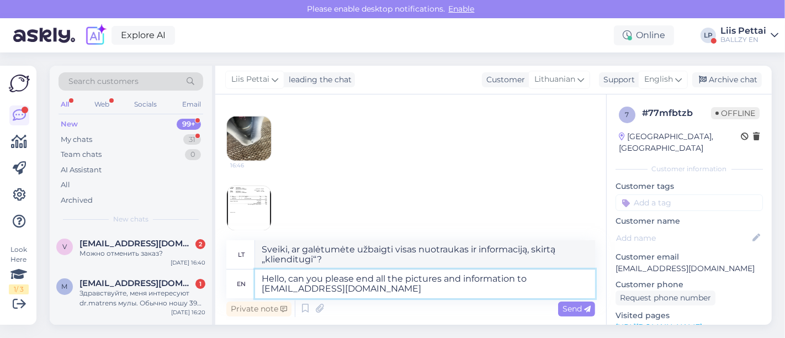
type textarea "Hello, can you please end all the pictures and information to [EMAIL_ADDRESS][D…"
type textarea "Sveiki, gal galėtumėte visas nuotraukas ir informaciją siųsti adresu [EMAIL_ADD…"
type textarea "Hello, can you please end all the pictures and information to [EMAIL_ADDRESS][D…"
type textarea "Sveiki, gal galėtumėte visas nuotraukas ir informaciją siųsti adresu [EMAIL_ADD…"
type textarea "Hello, can you please end all the pictures and information to [EMAIL_ADDRESS][D…"
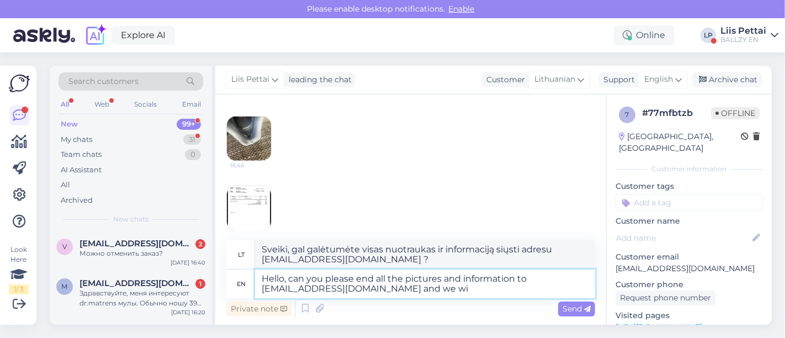
type textarea "Sveiki, ar galėtumėte atsiųsti visas nuotraukas ir informaciją el. paštu [EMAIL…"
type textarea "Hello, can you please end all the pictures and information to [EMAIL_ADDRESS][D…"
type textarea "Sveiki, gal galėtumėte atsiųsti visas nuotraukas ir informaciją adresu [EMAIL_A…"
type textarea "Hello, can you please end all the pictures and information to [EMAIL_ADDRESS][D…"
type textarea "Sveiki, gal galėtumėte atsiųsti visas nuotraukas ir informaciją adresu [EMAIL_A…"
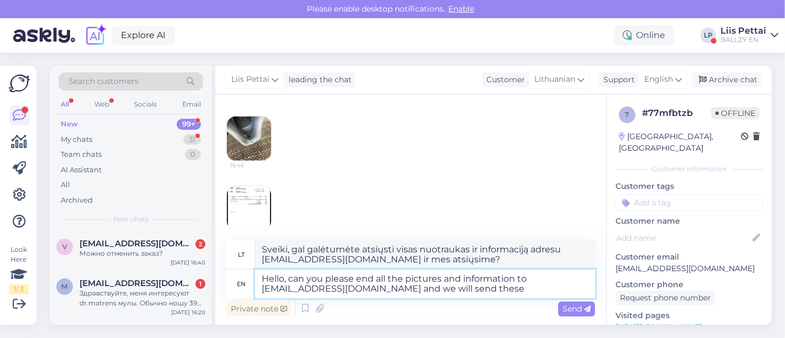
type textarea "Hello, can you please end all the pictures and information to [EMAIL_ADDRESS][D…"
type textarea "Sveiki, gal galėtumėte atsiųsti visas nuotraukas ir informaciją adresu [EMAIL_A…"
type textarea "Hello, can you please end all the pictures and information to [EMAIL_ADDRESS][D…"
type textarea "[PERSON_NAME], gal galėtumėte atsiųsti visas nuotraukas ir informaciją adresu […"
type textarea "Hello, can you please end all the pictures and information to [EMAIL_ADDRESS][D…"
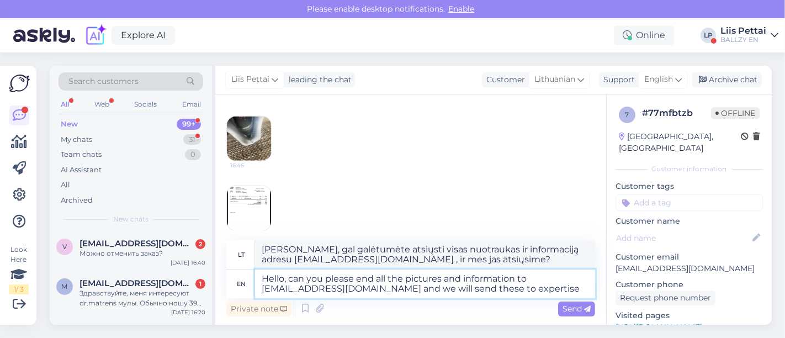
type textarea "Sveiki, gal galėtumėte atsiųsti visas nuotraukas ir informaciją adresu [EMAIL_A…"
type textarea "Hello, can you please end all the pictures and information to [EMAIL_ADDRESS][D…"
type textarea "Sveiki, gal galėtumėte atsiųsti visas nuotraukas ir informaciją adresu [EMAIL_A…"
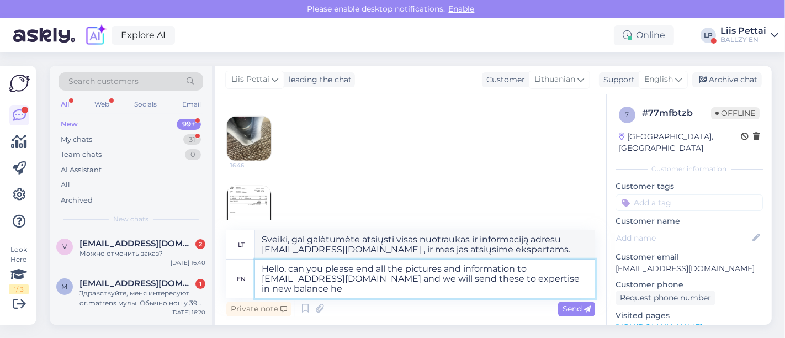
type textarea "Hello, can you please end all the pictures and information to [EMAIL_ADDRESS][D…"
type textarea "Sveiki, gal galėtumėte atsiųsti visas nuotraukas ir informaciją adresu [EMAIL_A…"
type textarea "Hello, can you please end all the pictures and information to [EMAIL_ADDRESS][D…"
type textarea "Sveiki, gal galėtumėte atsiųsti visas nuotraukas ir informaciją adresu [EMAIL_A…"
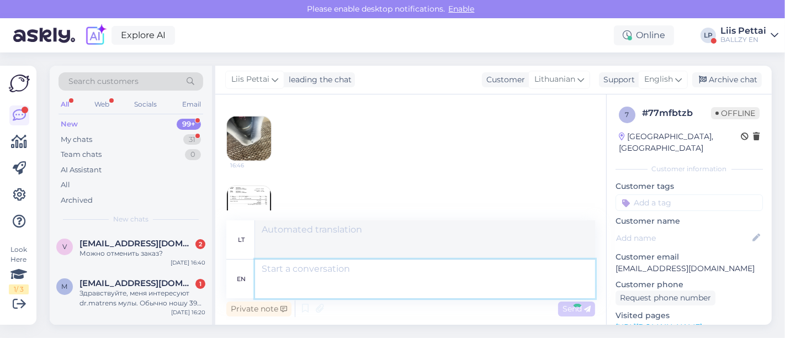
scroll to position [1028, 0]
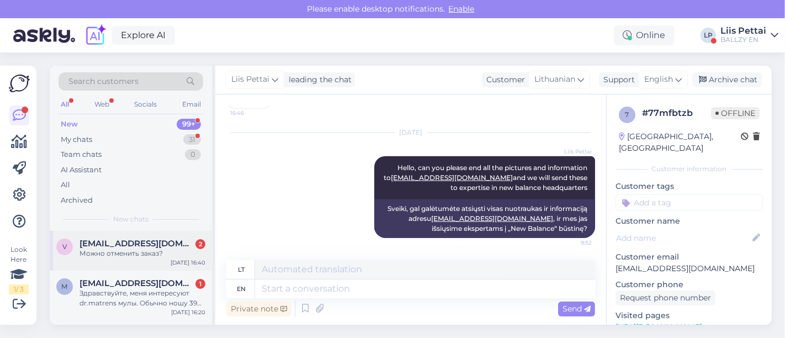
click at [96, 248] on div "Можно отменить заказ?" at bounding box center [142, 253] width 126 height 10
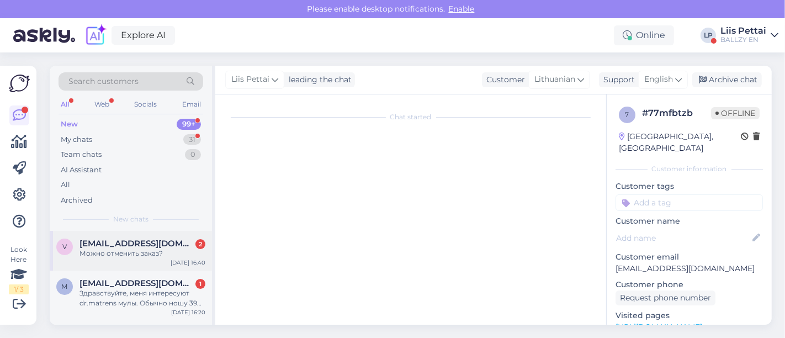
scroll to position [52, 0]
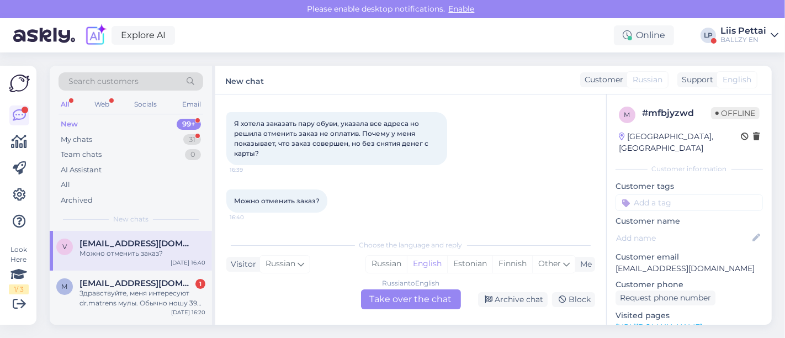
click at [385, 300] on div "Russian to English Take over the chat" at bounding box center [411, 299] width 100 height 20
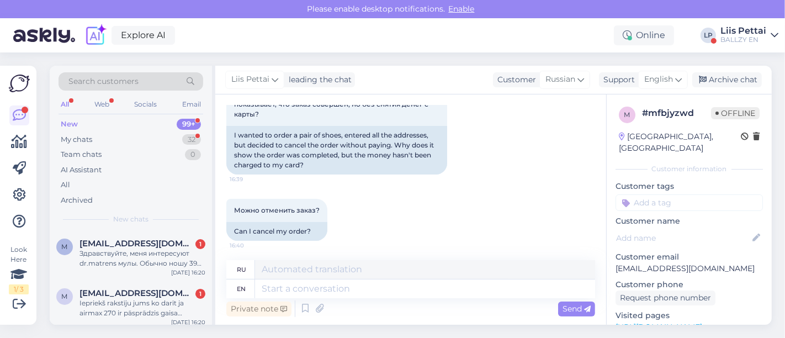
scroll to position [93, 0]
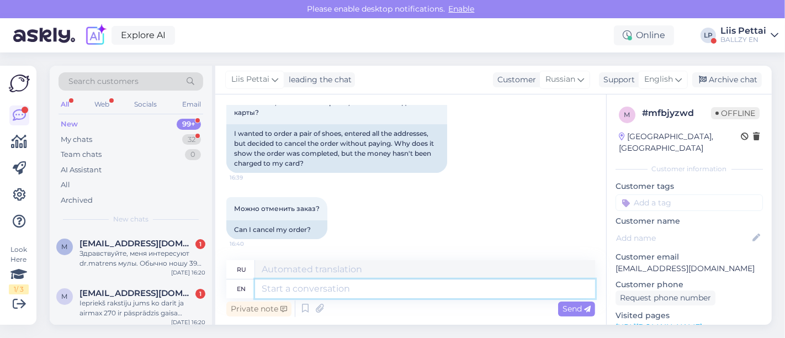
click at [486, 291] on textarea at bounding box center [425, 288] width 340 height 19
click at [445, 301] on div "Private note Send" at bounding box center [410, 308] width 369 height 21
click at [449, 289] on textarea at bounding box center [425, 288] width 340 height 19
type textarea "there is"
type textarea "там"
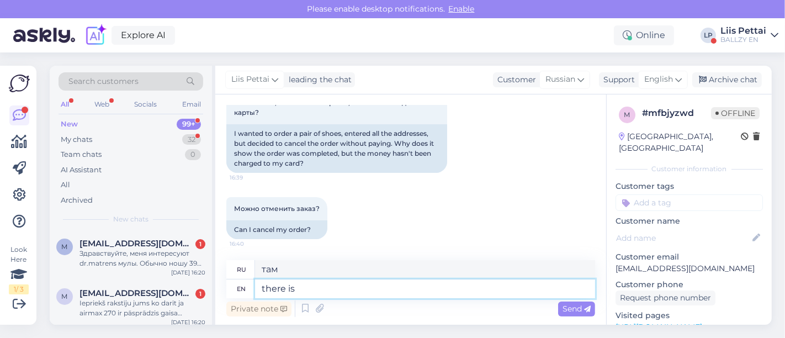
type textarea "there is n"
type textarea "есть"
type textarea "there is no o"
type textarea "нет"
type textarea "there is no order in"
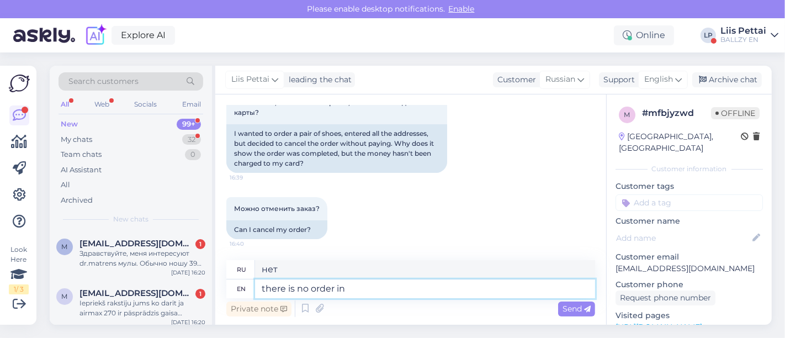
type textarea "нет порядка"
type textarea "there is no order in th"
type textarea "нет порядка в"
type textarea "there is no order in the system"
type textarea "в системе нет порядка"
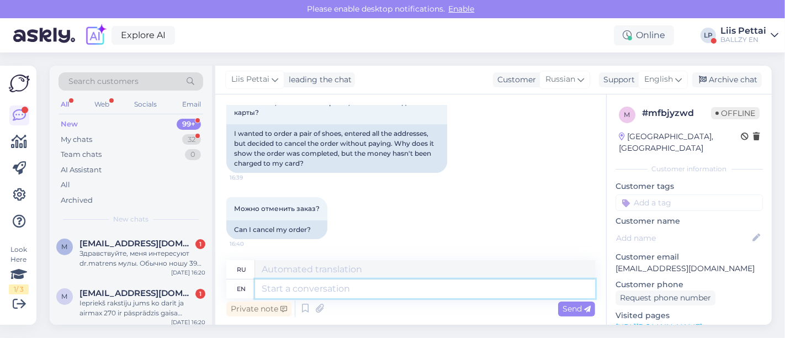
scroll to position [183, 0]
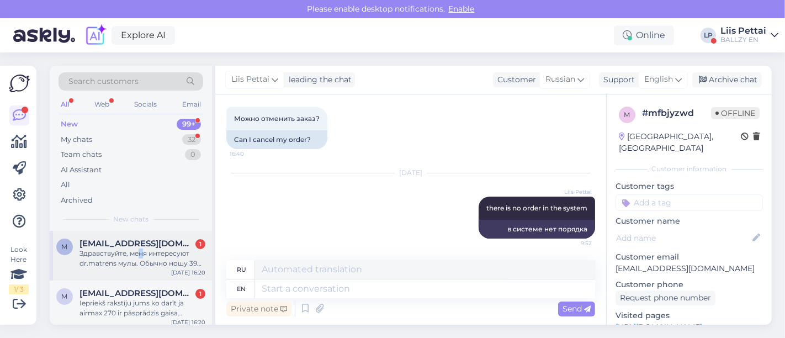
click at [141, 254] on div "Здравствуйте, меня интересуют dr.matrens мулы. Обычно ношу 39 женский размер. Н…" at bounding box center [142, 258] width 126 height 20
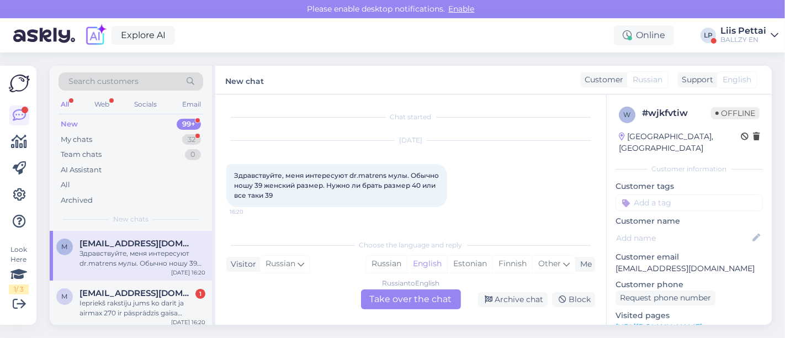
click at [408, 299] on div "Russian to English Take over the chat" at bounding box center [411, 299] width 100 height 20
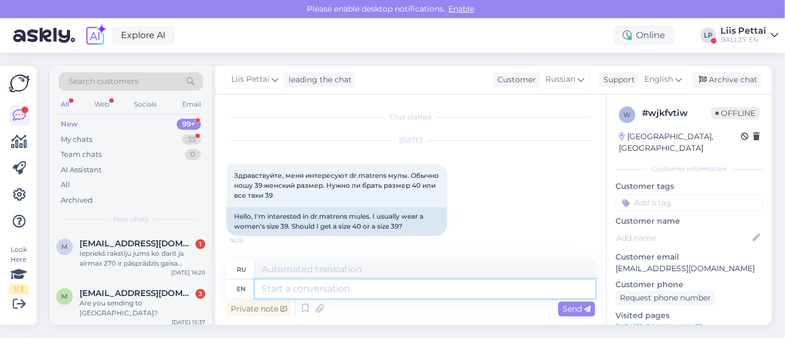
click at [387, 284] on textarea at bounding box center [425, 288] width 340 height 19
type textarea "39"
type textarea "39 :)"
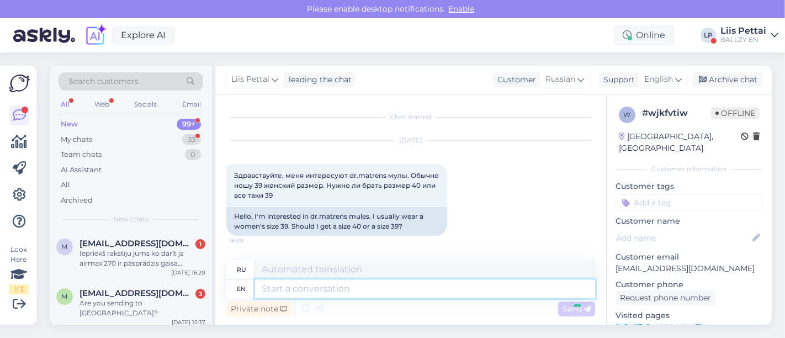
scroll to position [87, 0]
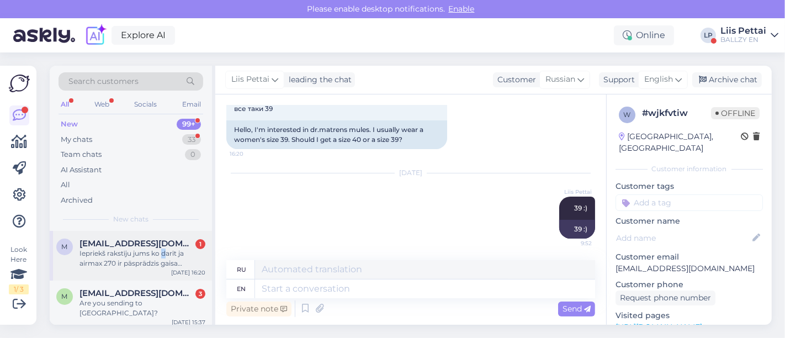
click at [162, 254] on div "Iepriekš rakstīju jums ko darīt ja airmax 270 ir pāsprādzis gaisa spilvens. Jūs…" at bounding box center [142, 258] width 126 height 20
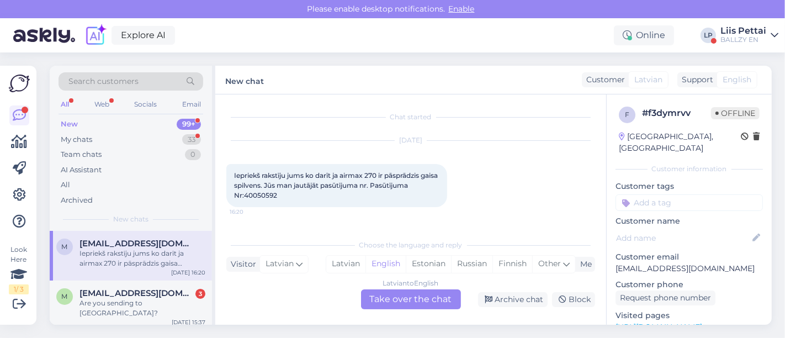
click at [398, 300] on div "Latvian to English Take over the chat" at bounding box center [411, 299] width 100 height 20
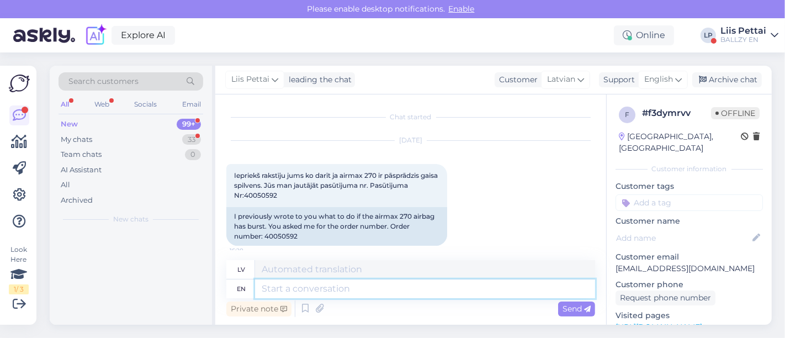
click at [372, 294] on textarea at bounding box center [425, 288] width 340 height 19
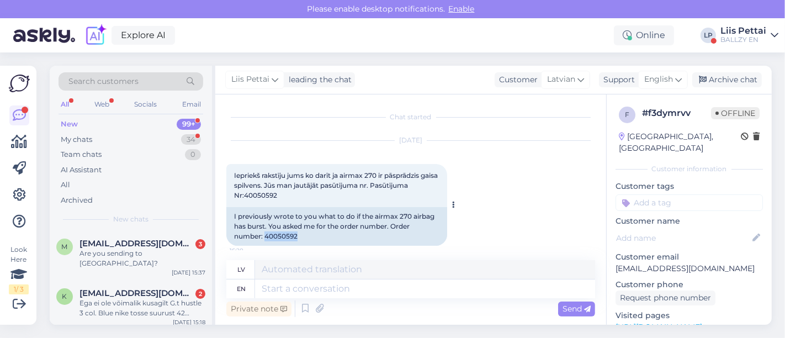
drag, startPoint x: 265, startPoint y: 236, endPoint x: 301, endPoint y: 237, distance: 35.9
click at [301, 237] on div "I previously wrote to you what to do if the airmax 270 airbag has burst. You as…" at bounding box center [336, 226] width 221 height 39
copy div "40050592"
click at [344, 283] on textarea at bounding box center [425, 288] width 340 height 19
paste textarea "if your product breaks within the first year after purchase, the seller will ar…"
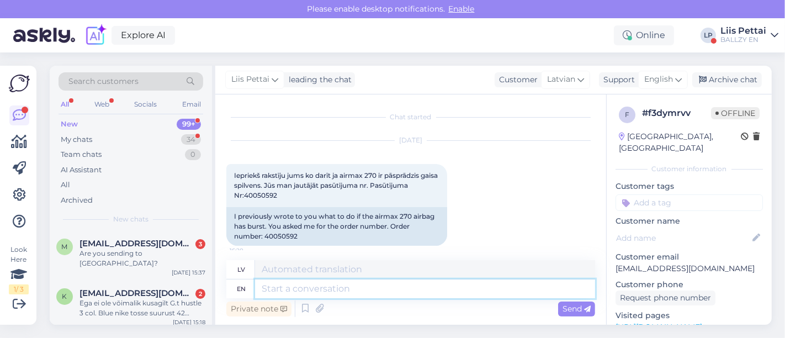
type textarea "if your product breaks within the first year after purchase, the seller will ar…"
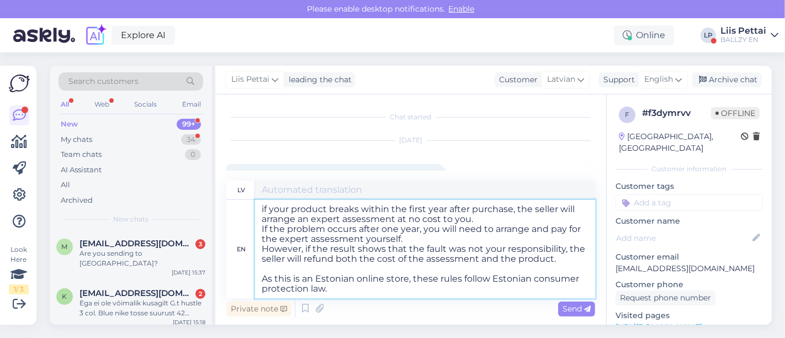
type textarea "Ja jūsu prece salūzt pirmā gada laikā pēc iegādes, pārdevējs bez maksas noorgan…"
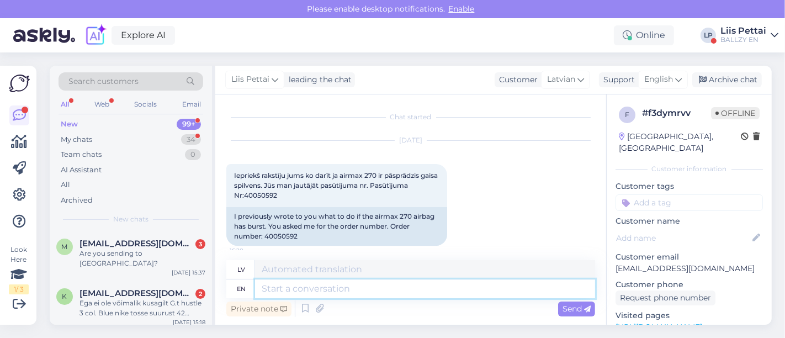
scroll to position [285, 0]
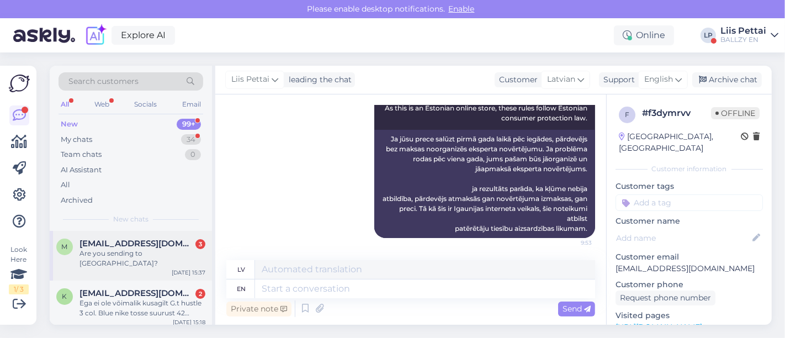
click at [135, 258] on div "m [EMAIL_ADDRESS][DOMAIN_NAME] 3 Are you sending to [GEOGRAPHIC_DATA]? [DATE] 1…" at bounding box center [131, 256] width 162 height 50
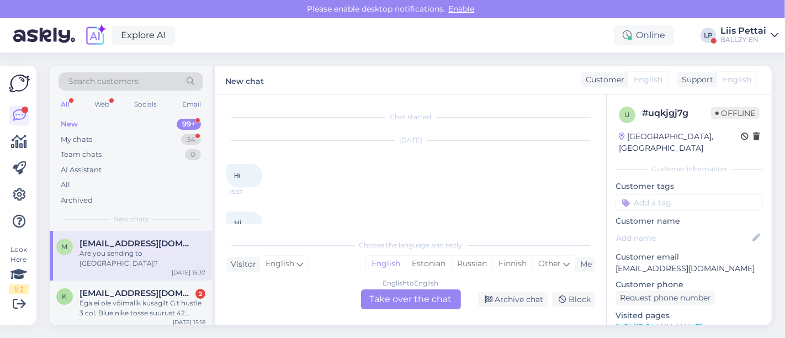
scroll to position [70, 0]
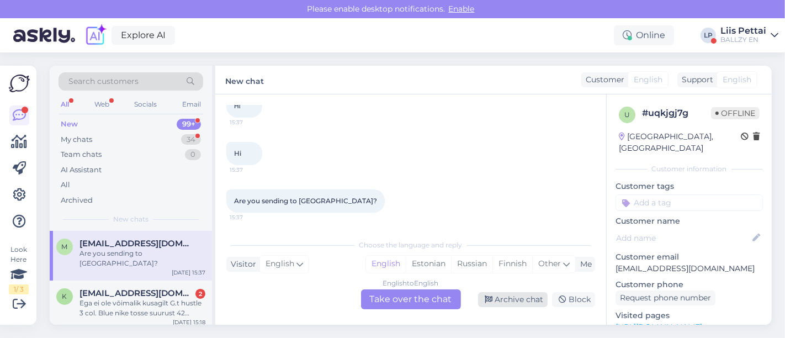
click at [512, 300] on div "Archive chat" at bounding box center [513, 299] width 70 height 15
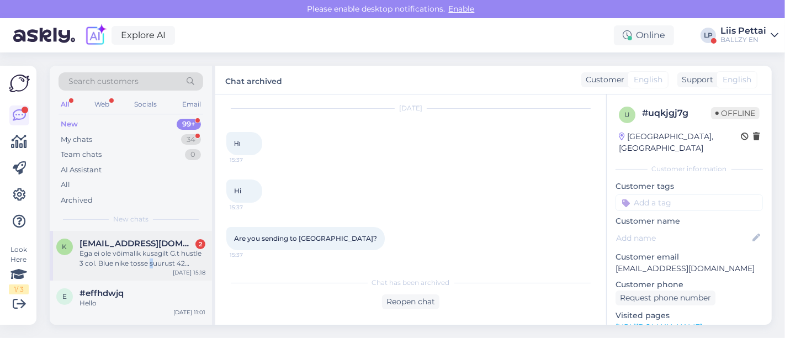
click at [150, 259] on div "Ega ei ole võimalik kusagilt G.t hustle 3 col. Blue nike tosse suurust 42 juurd…" at bounding box center [142, 258] width 126 height 20
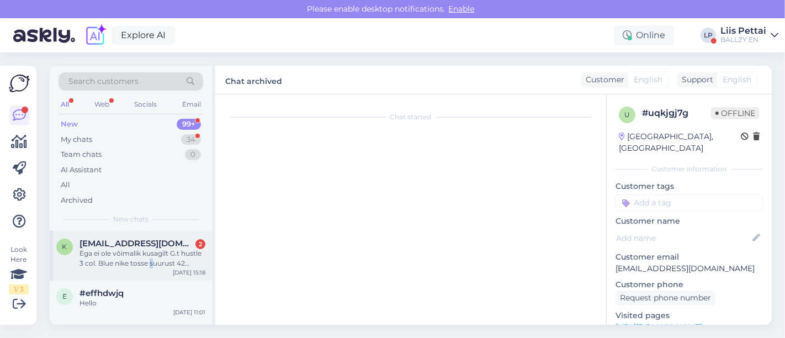
scroll to position [33, 0]
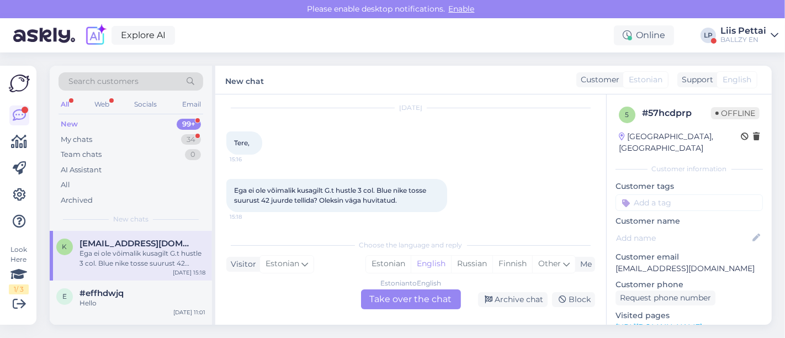
click at [414, 292] on div "Estonian to English Take over the chat" at bounding box center [411, 299] width 100 height 20
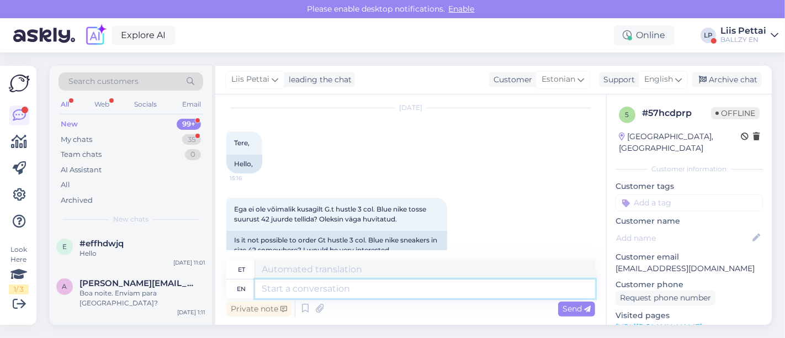
click at [394, 289] on textarea at bounding box center [425, 288] width 340 height 19
type textarea "kahjuks ei"
type textarea "kahjuks"
type textarea "kahjuks ei ole"
type textarea "kahjuks ei"
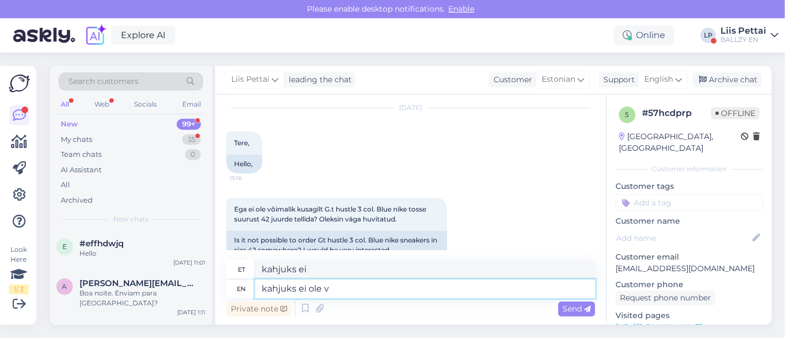
type textarea "kahjuks ei ole võ"
type textarea "kahjuks ei ole"
type textarea "kahjuks ei ole võimalik"
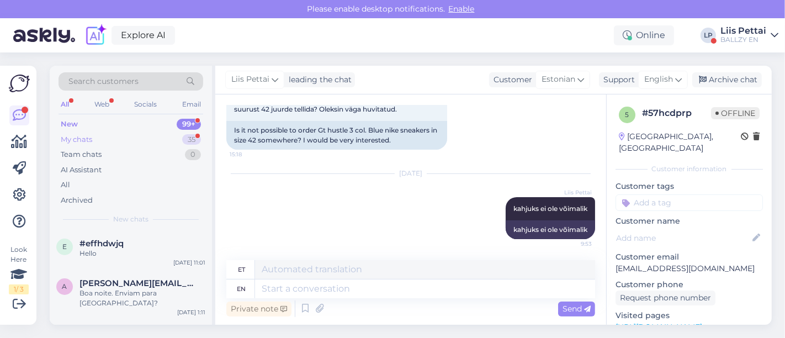
click at [89, 136] on div "My chats" at bounding box center [76, 139] width 31 height 11
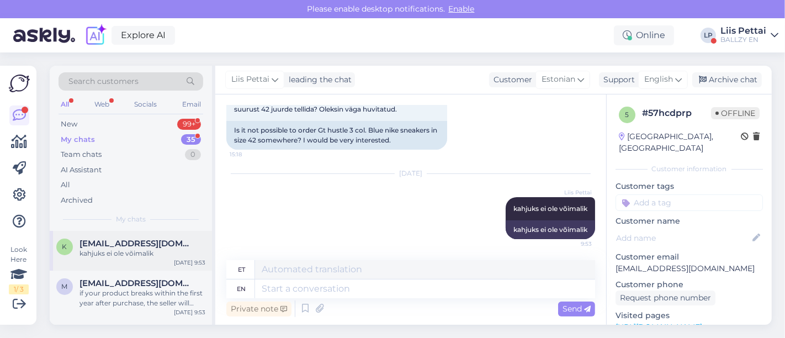
click at [123, 242] on span "[EMAIL_ADDRESS][DOMAIN_NAME]" at bounding box center [136, 243] width 115 height 10
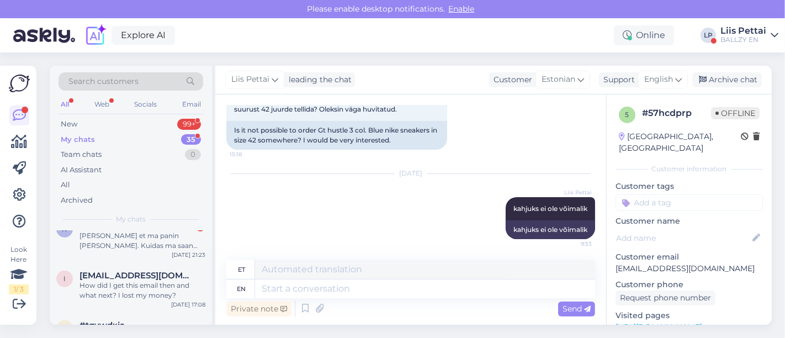
scroll to position [417, 0]
click at [123, 242] on div "[PERSON_NAME] et ma panin [PERSON_NAME]. Kuidas ma saan teada millal pakk saabub" at bounding box center [142, 239] width 126 height 20
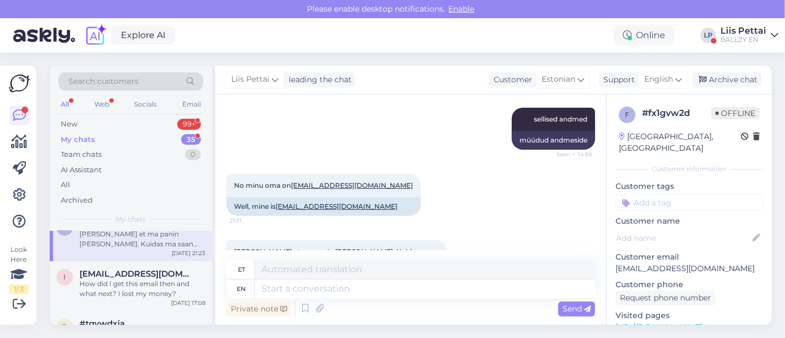
scroll to position [424, 0]
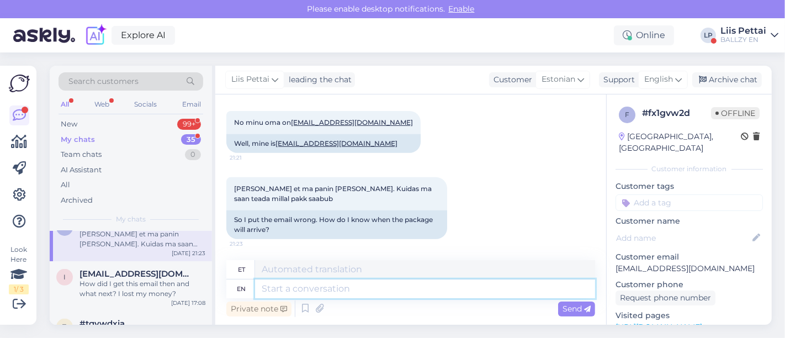
click at [493, 288] on textarea at bounding box center [425, 288] width 340 height 19
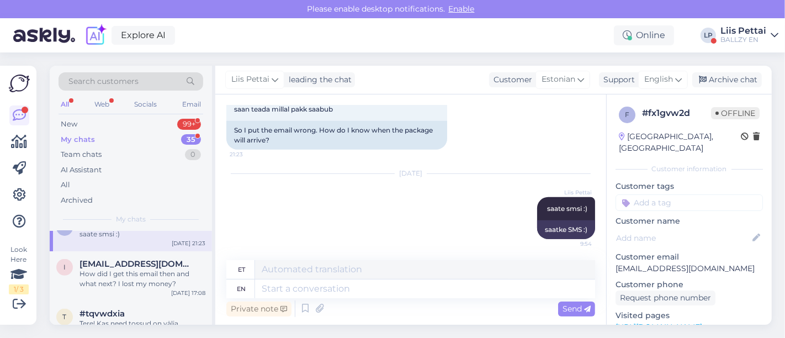
click at [706, 46] on div "Explore AI Online LP Liis Pettai BALLZY EN" at bounding box center [392, 35] width 785 height 34
click at [706, 38] on div "BALLZY EN" at bounding box center [743, 39] width 46 height 9
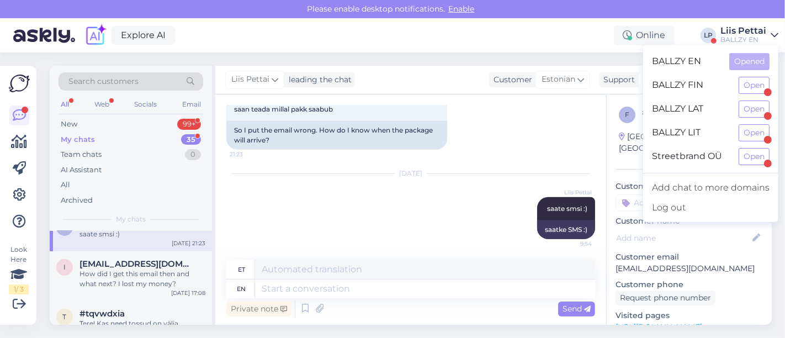
click at [706, 83] on div "BALLZY FIN Open" at bounding box center [710, 85] width 135 height 24
click at [706, 83] on button "Open" at bounding box center [753, 85] width 31 height 17
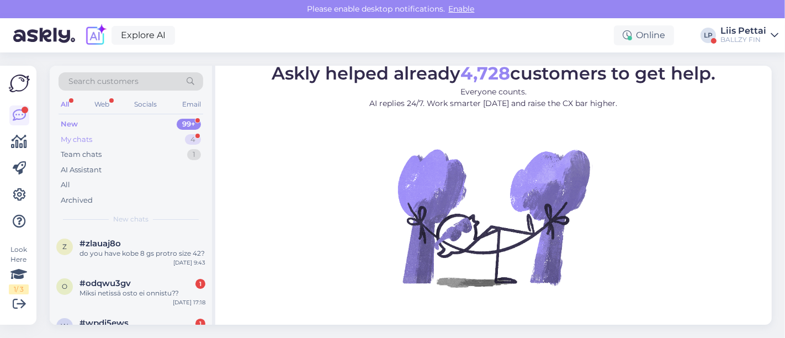
click at [76, 141] on div "My chats" at bounding box center [76, 139] width 31 height 11
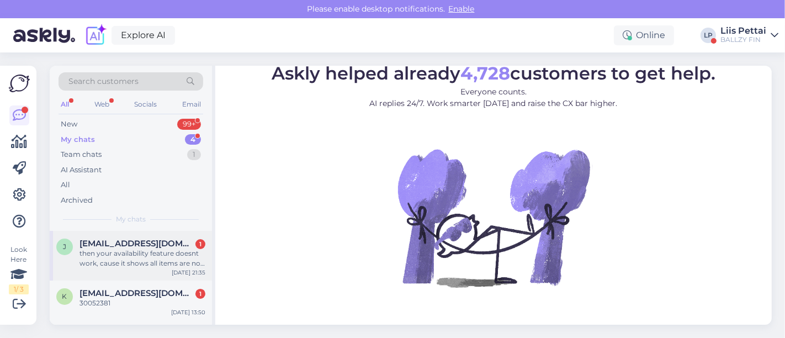
click at [116, 258] on div "then your availability feature doesnt work, cause it shows all items are not av…" at bounding box center [142, 258] width 126 height 20
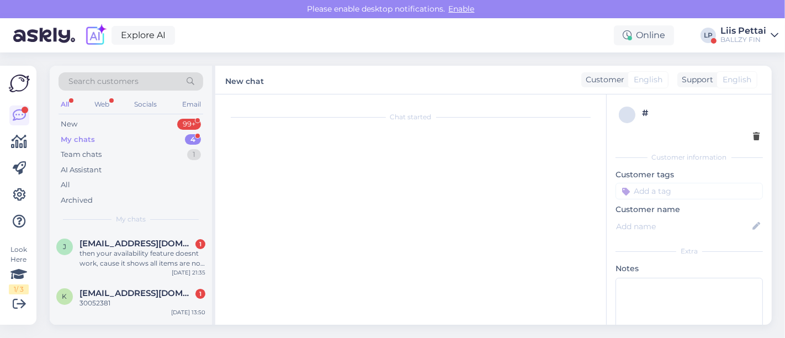
scroll to position [300, 0]
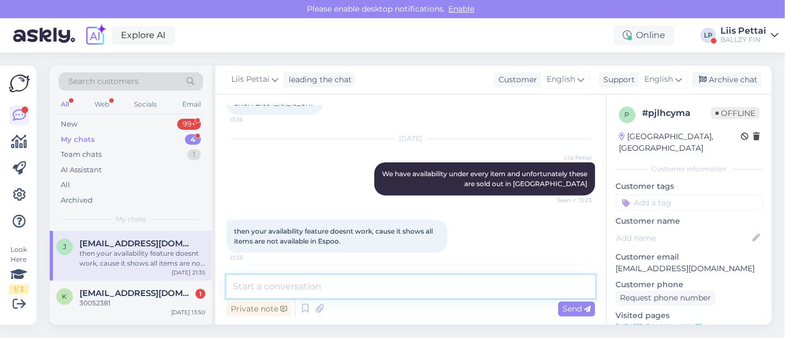
click at [388, 282] on textarea at bounding box center [410, 286] width 369 height 23
click at [457, 294] on textarea "To enrich screen reader interactions, please activate Accessibility in Grammarl…" at bounding box center [410, 286] width 369 height 23
click at [147, 301] on div "30052381" at bounding box center [142, 303] width 126 height 10
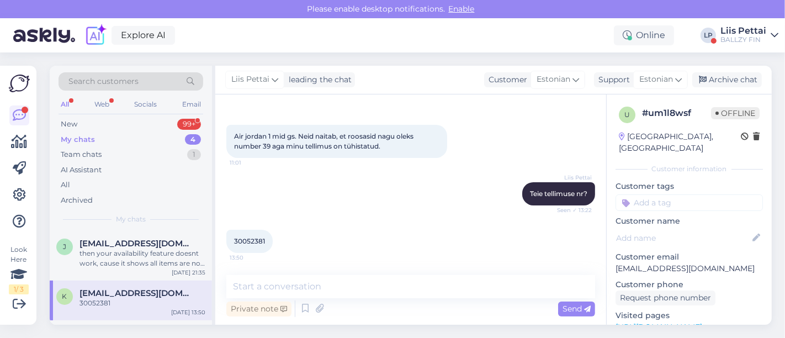
scroll to position [39, 0]
drag, startPoint x: 232, startPoint y: 238, endPoint x: 270, endPoint y: 241, distance: 37.6
click at [270, 241] on div "30052381 13:50" at bounding box center [249, 241] width 46 height 23
copy span "30052381"
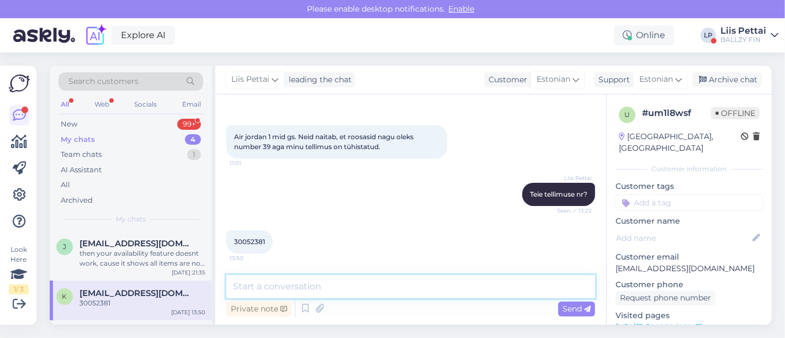
click at [430, 294] on textarea at bounding box center [410, 286] width 369 height 23
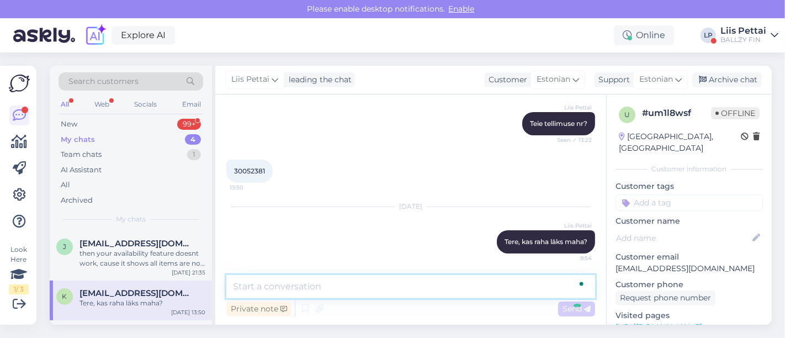
scroll to position [157, 0]
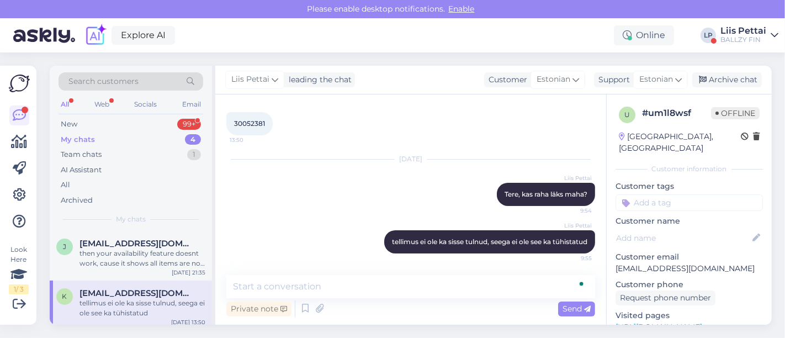
click at [124, 303] on div "tellimus ei ole ka sisse tulnud, seega ei ole see ka tühistatud" at bounding box center [142, 308] width 126 height 20
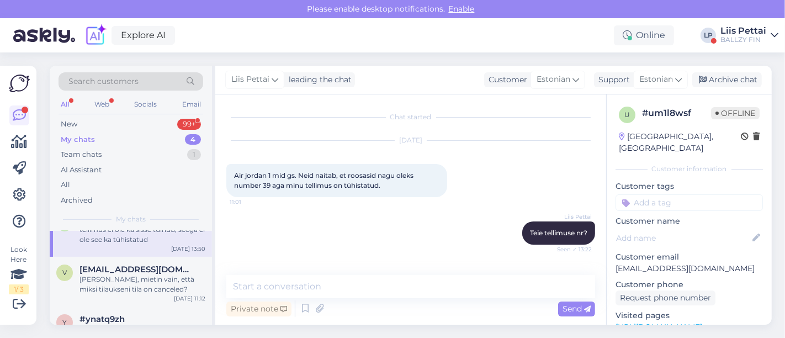
scroll to position [94, 0]
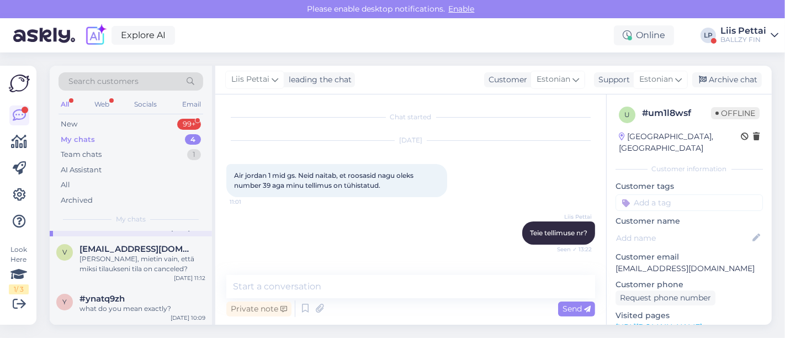
click at [124, 303] on div "what do you mean exactly?" at bounding box center [142, 308] width 126 height 10
